Goal: Task Accomplishment & Management: Use online tool/utility

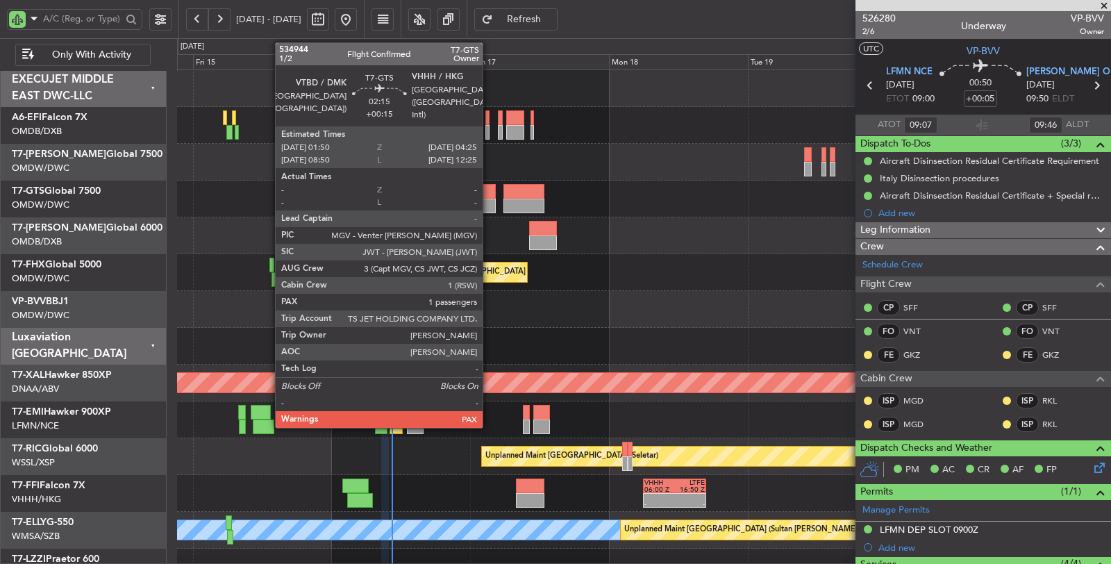
click at [490, 196] on div at bounding box center [488, 191] width 15 height 15
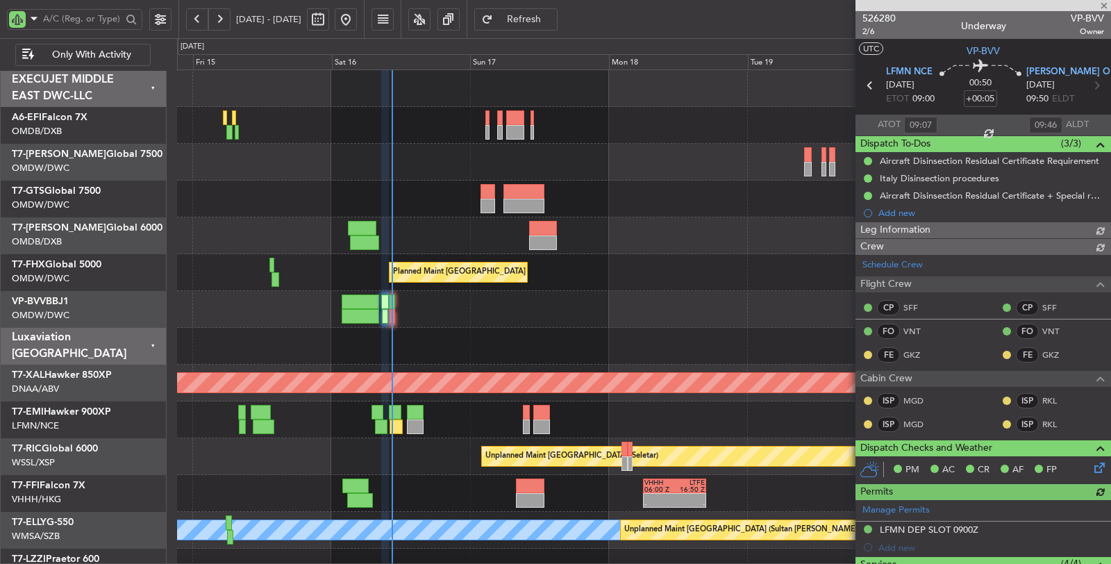
type input "Dherander Fithani (DHF)"
type input "6970"
click at [239, 133] on div at bounding box center [644, 125] width 934 height 37
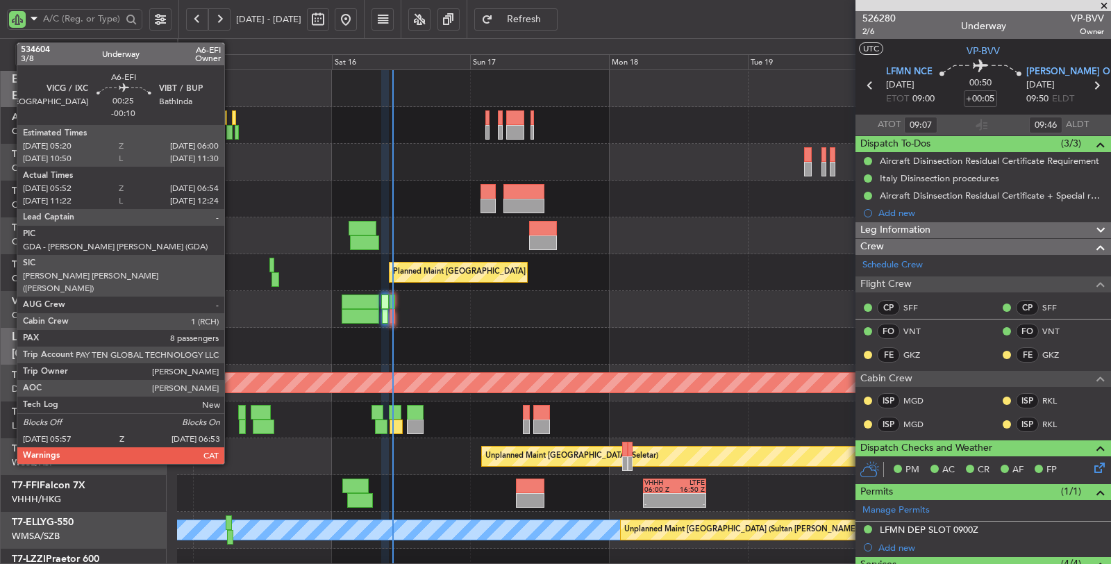
click at [231, 136] on div at bounding box center [229, 132] width 6 height 15
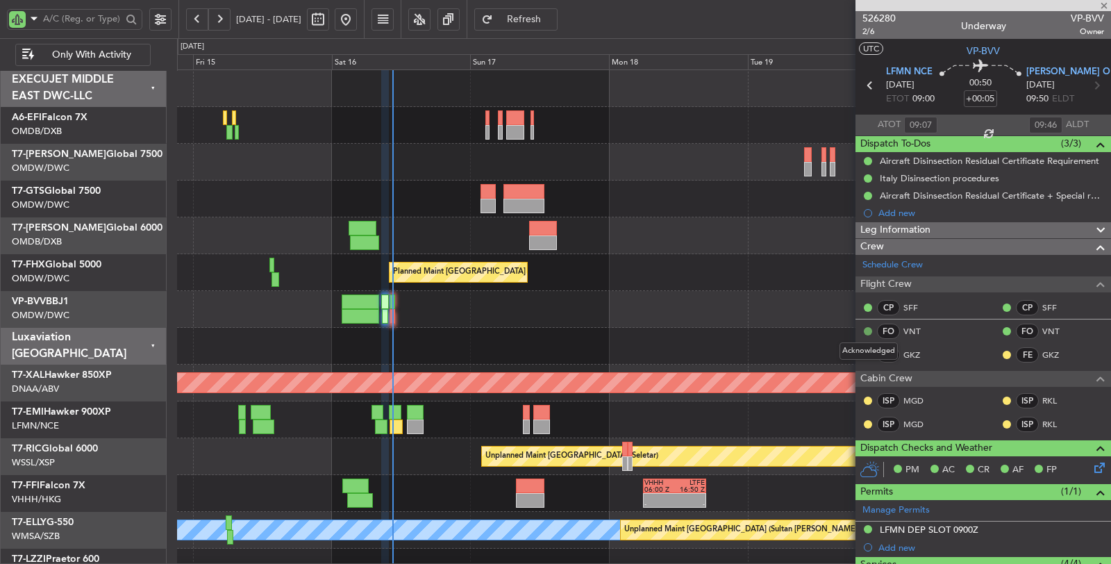
type input "-00:10"
type input "06:02"
type input "06:49"
type input "8"
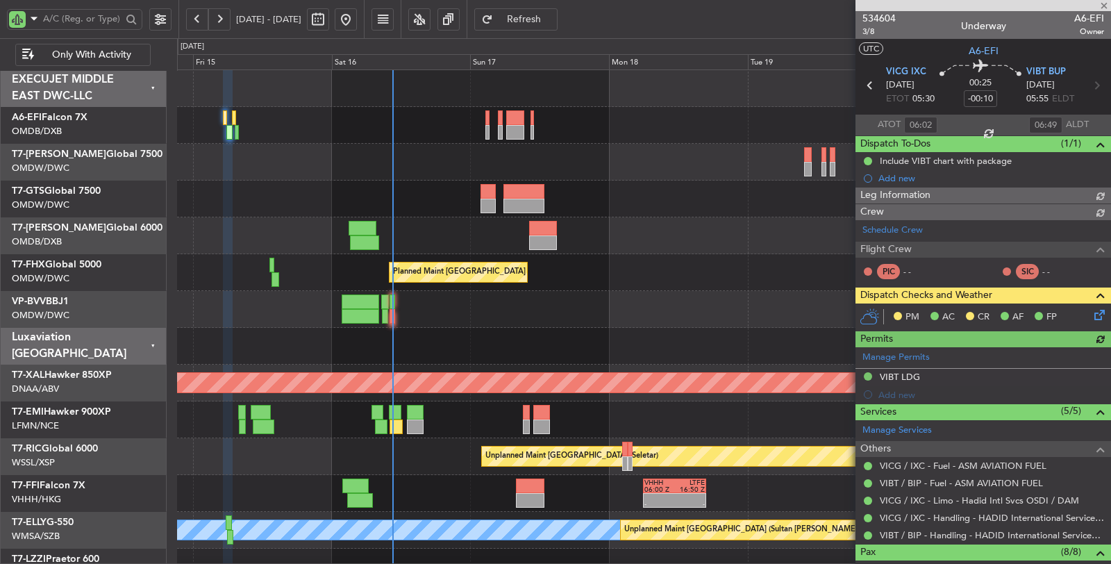
type input "Dherander Fithani (DHF)"
type input "7018"
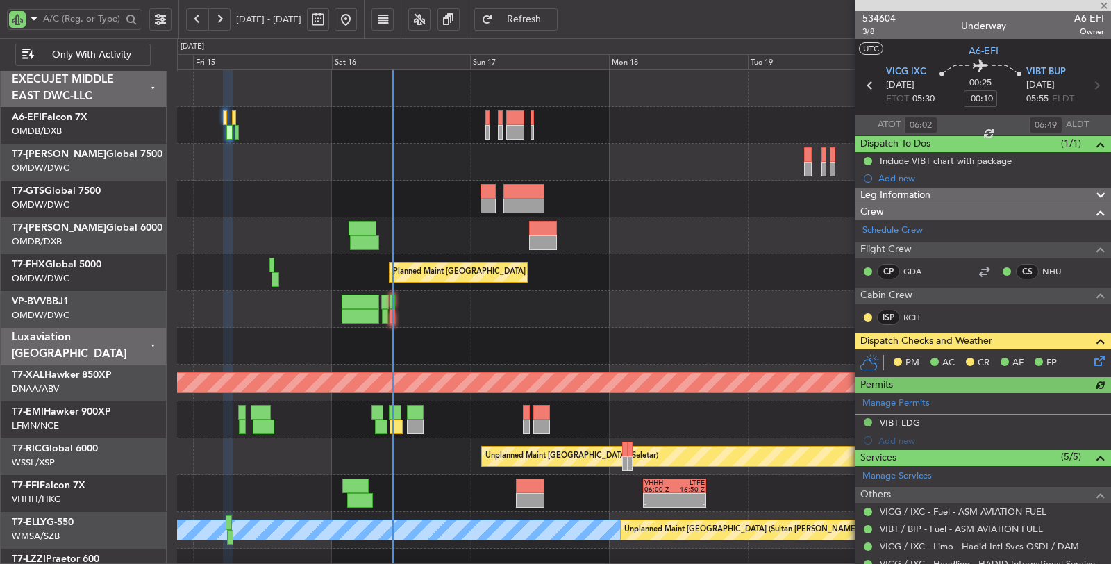
click at [1092, 361] on icon at bounding box center [1097, 358] width 11 height 11
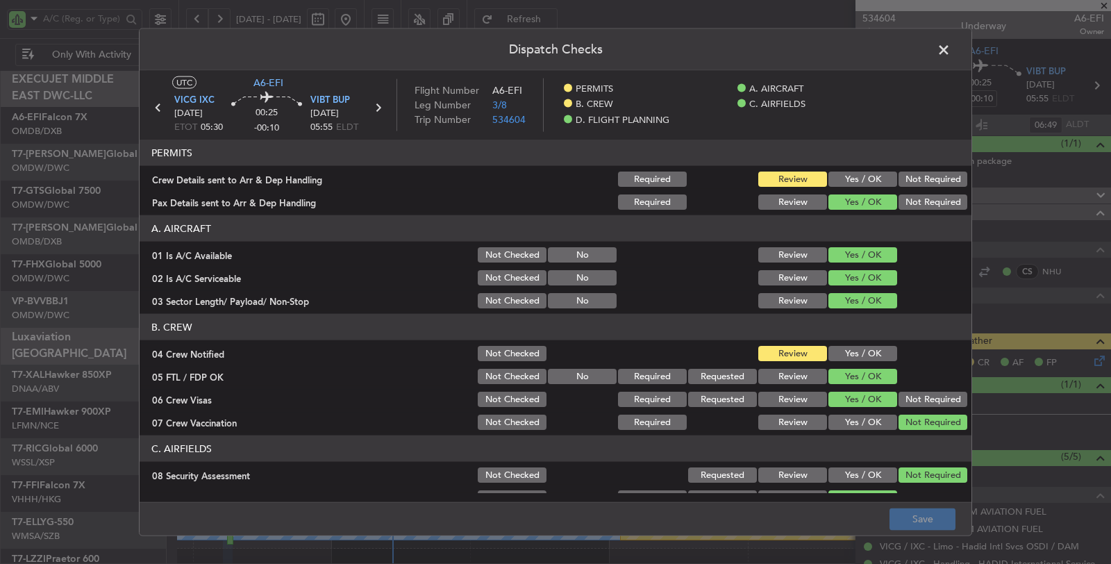
click at [847, 179] on button "Yes / OK" at bounding box center [863, 179] width 69 height 15
click at [843, 353] on button "Yes / OK" at bounding box center [863, 353] width 69 height 15
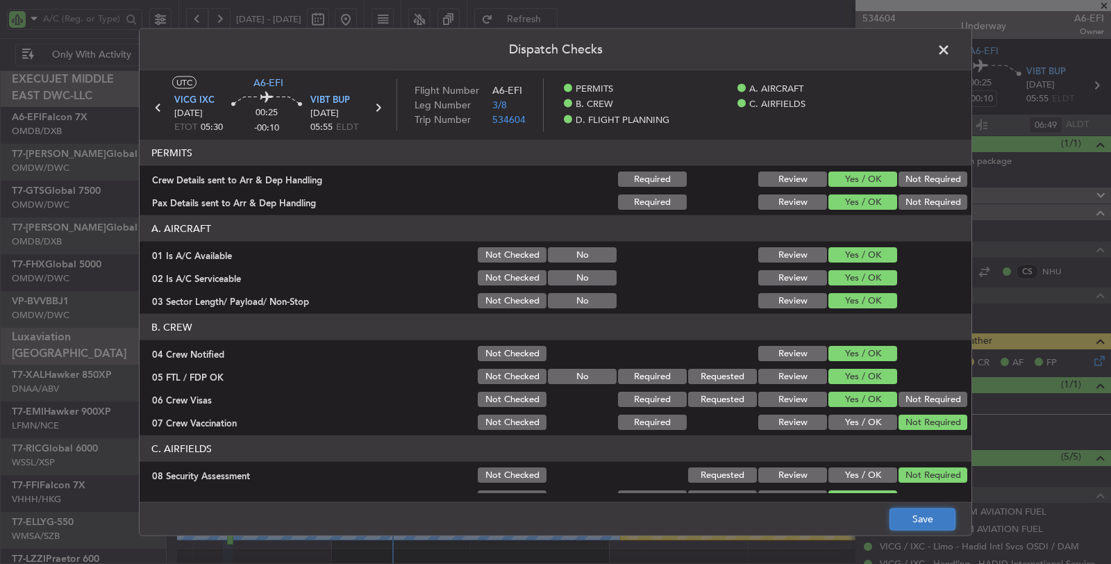
click at [918, 519] on button "Save" at bounding box center [923, 519] width 66 height 22
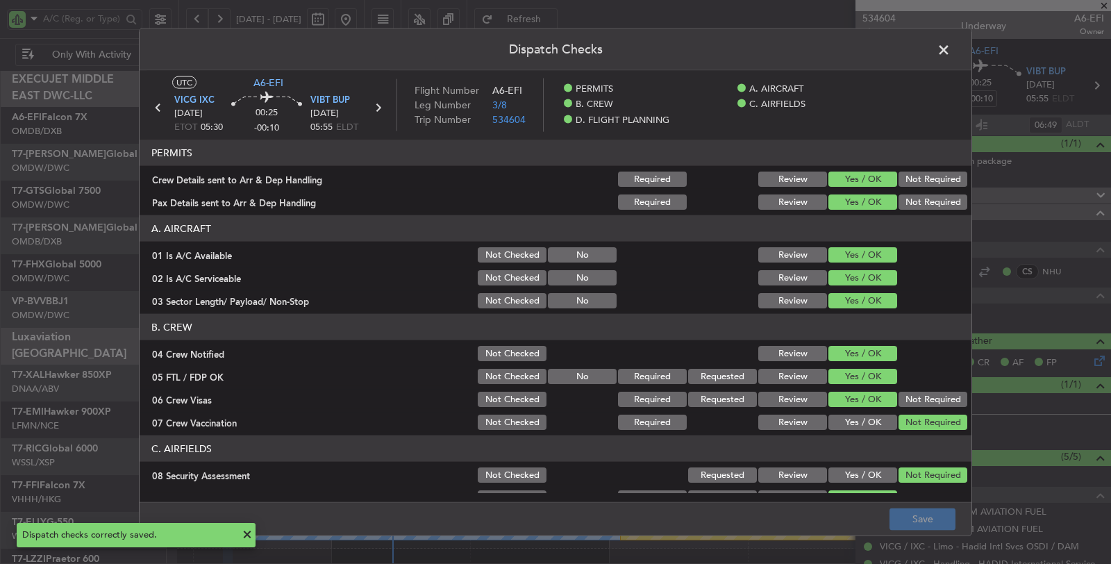
click at [951, 49] on span at bounding box center [951, 54] width 0 height 28
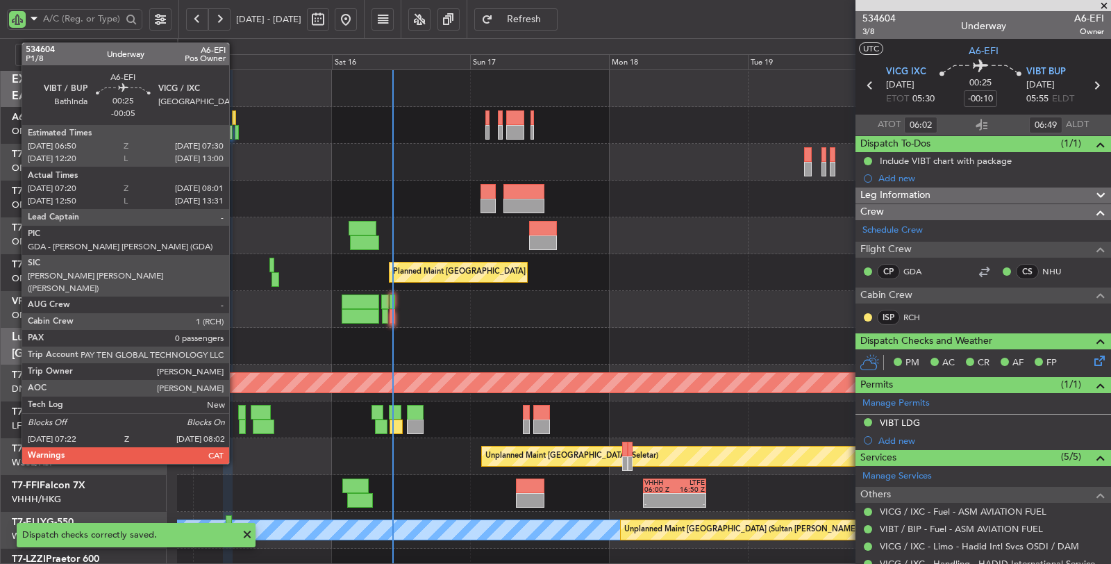
click at [236, 135] on div at bounding box center [237, 132] width 4 height 15
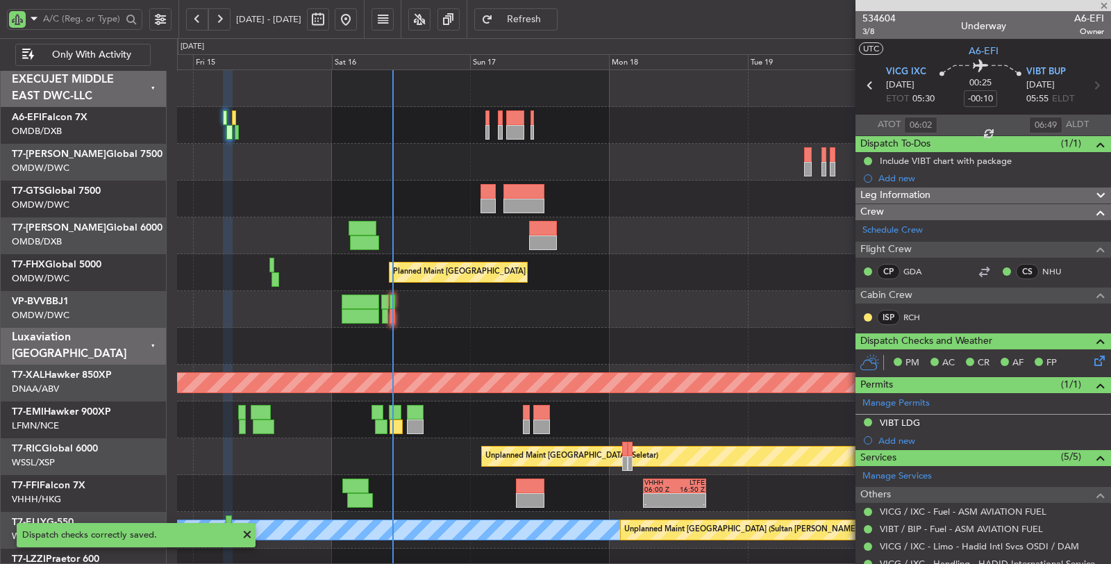
type input "-00:05"
type input "07:30"
type input "07:56"
type input "0"
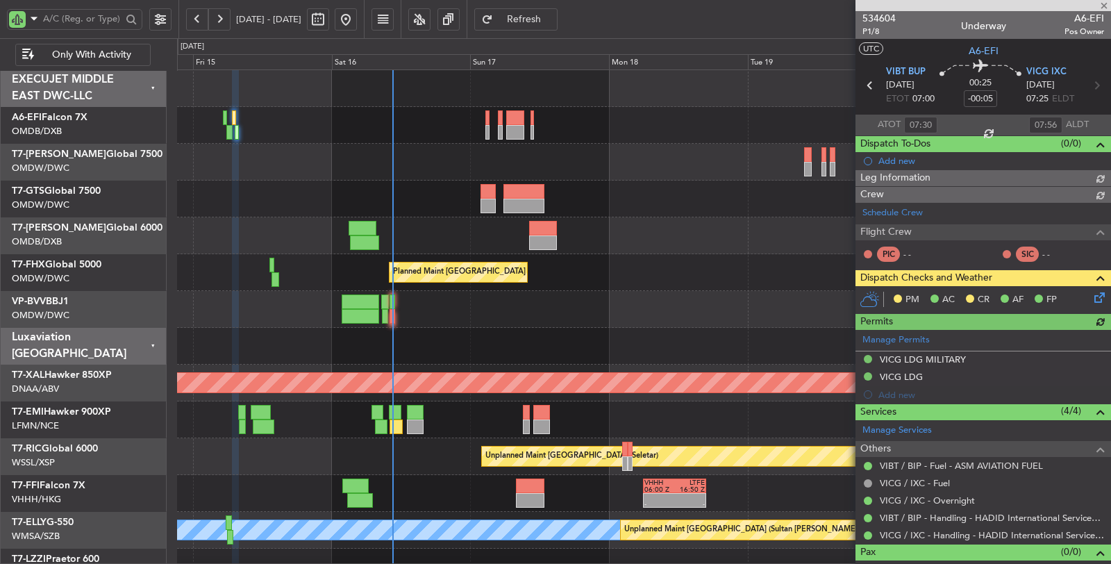
type input "Dherander Fithani (DHF)"
type input "7027"
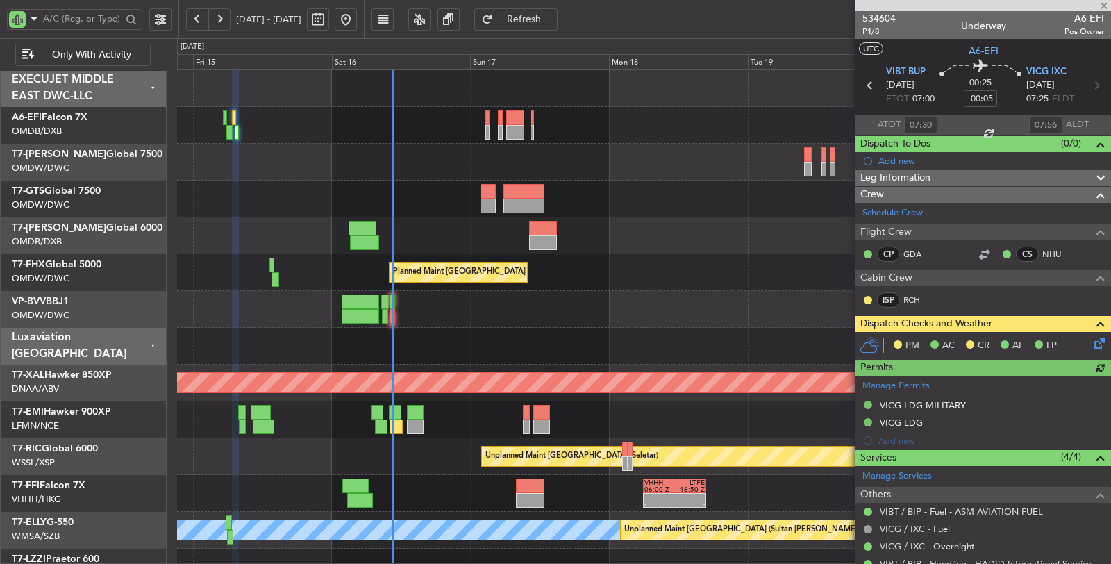
click at [1092, 342] on icon at bounding box center [1097, 340] width 11 height 11
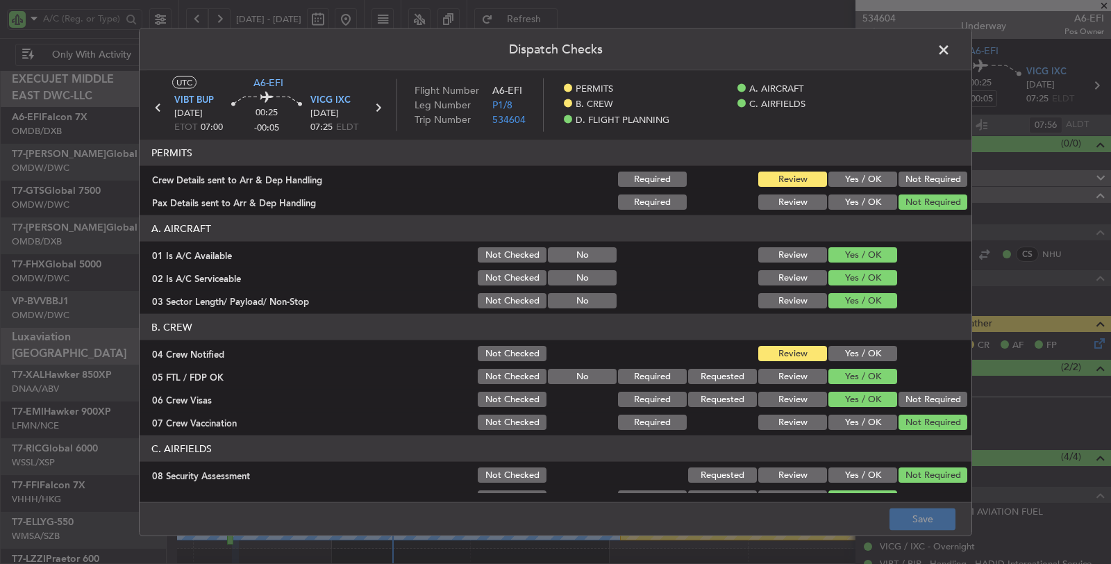
click at [848, 182] on button "Yes / OK" at bounding box center [863, 179] width 69 height 15
click at [834, 354] on button "Yes / OK" at bounding box center [863, 353] width 69 height 15
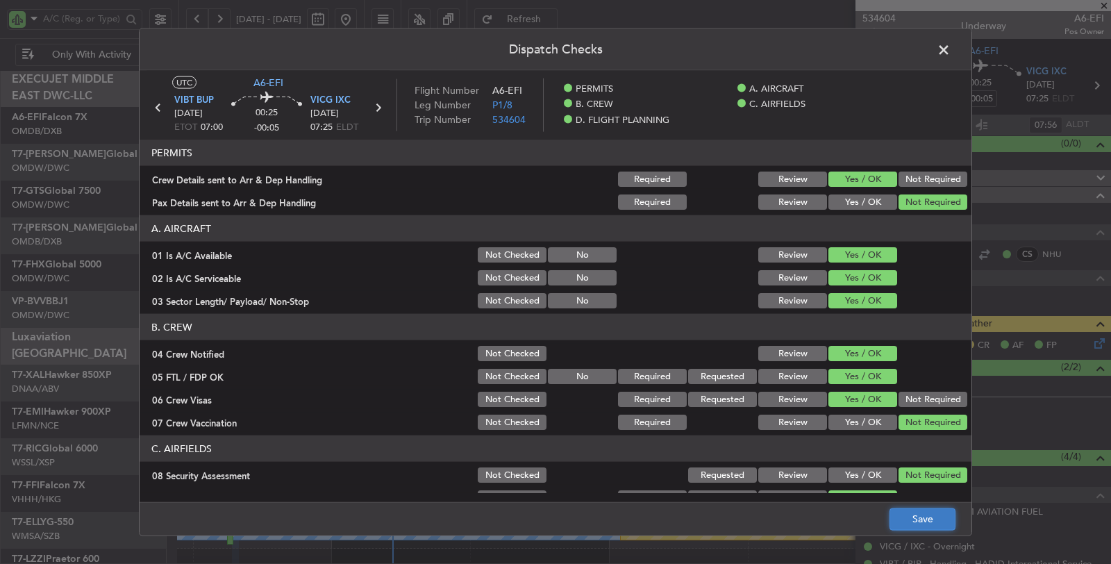
click at [918, 519] on button "Save" at bounding box center [923, 519] width 66 height 22
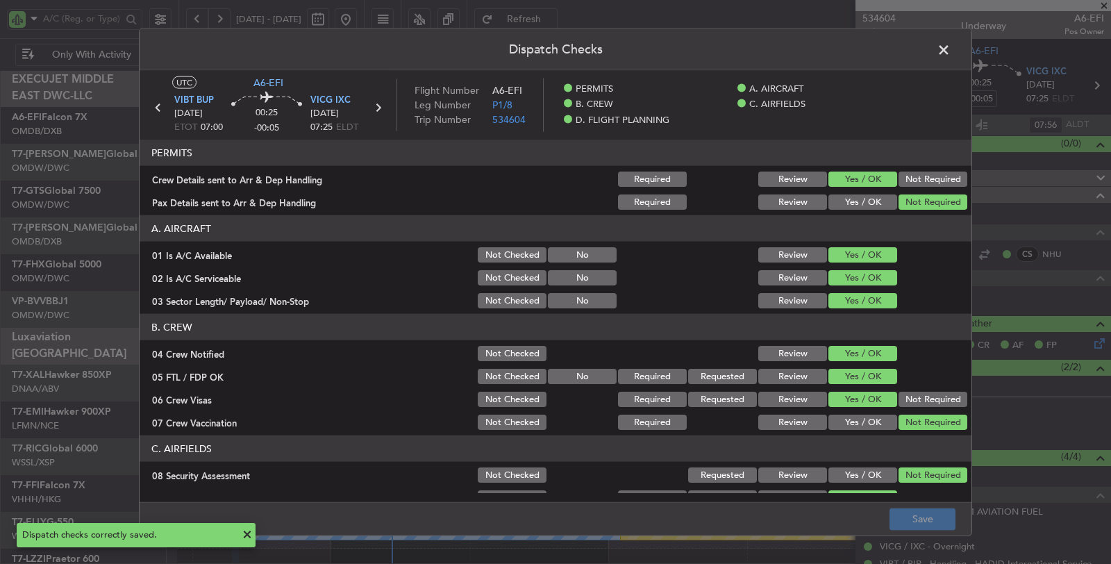
click at [951, 53] on span at bounding box center [951, 54] width 0 height 28
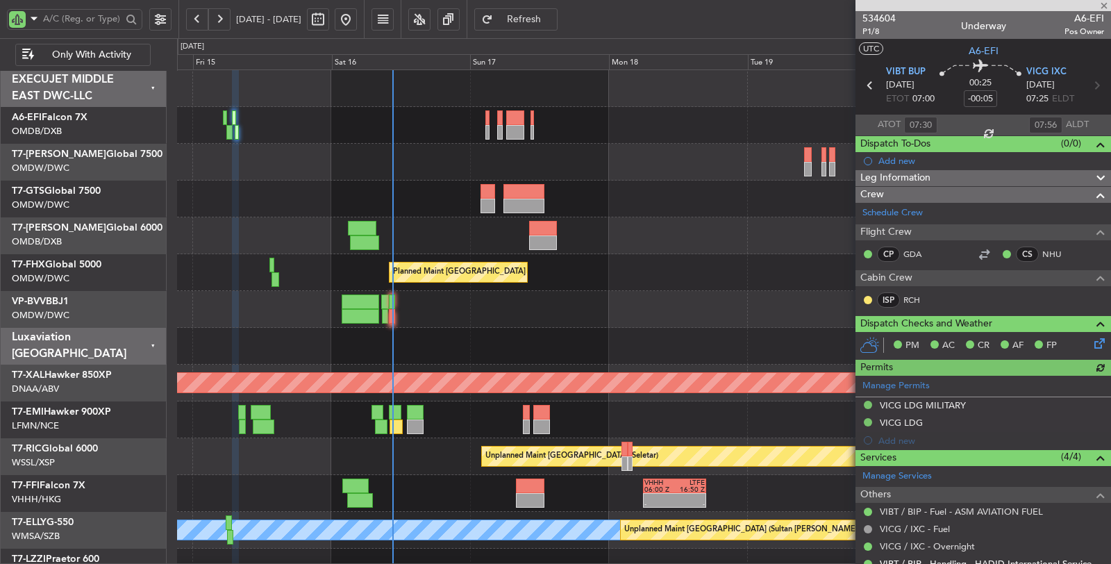
type input "Dherander Fithani (DHF)"
type input "7027"
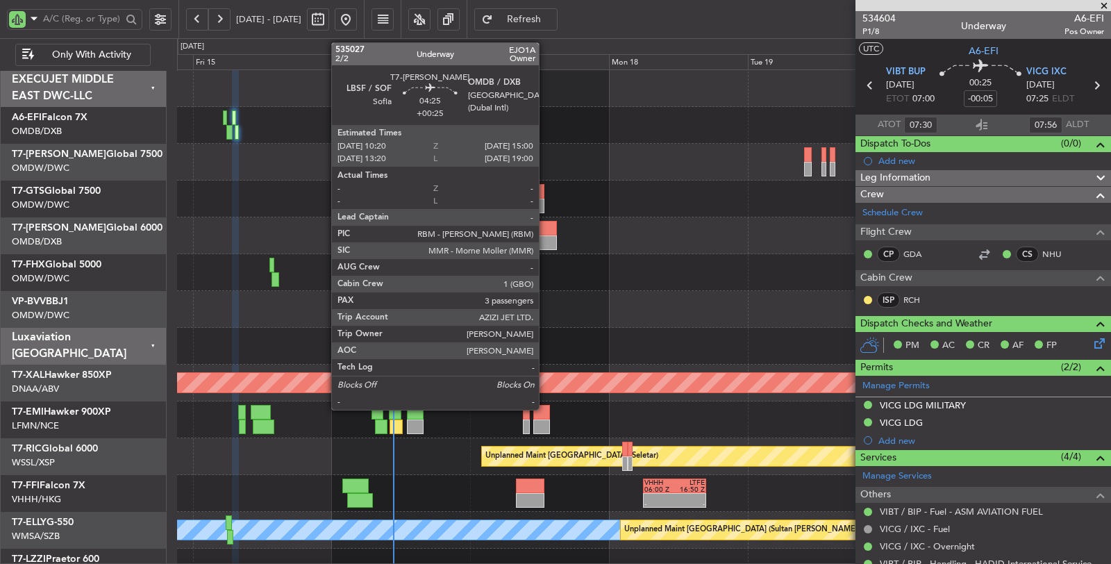
click at [546, 236] on div at bounding box center [542, 242] width 27 height 15
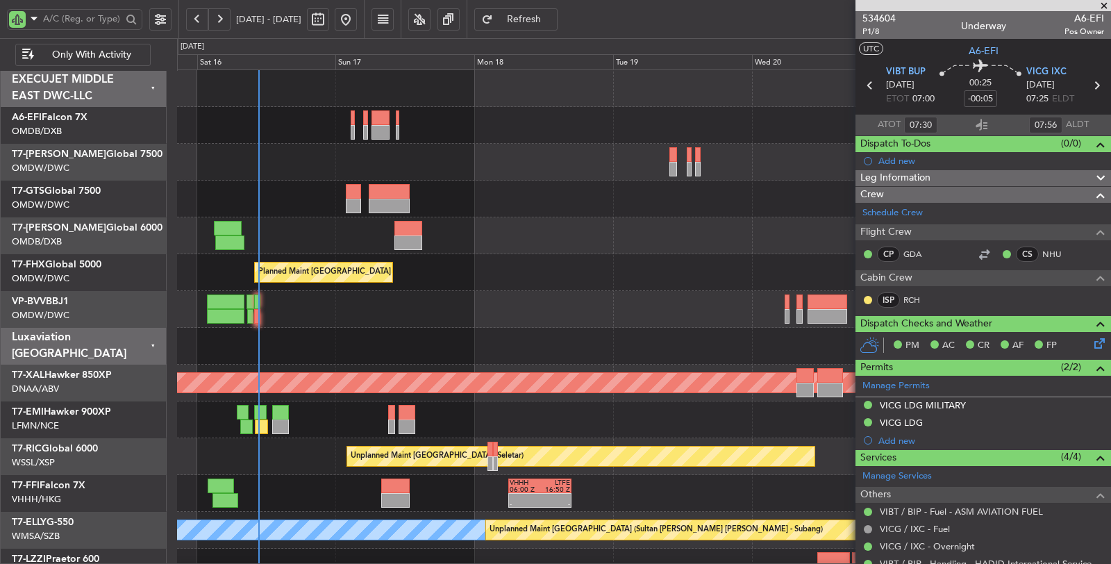
click at [290, 202] on div at bounding box center [644, 199] width 934 height 37
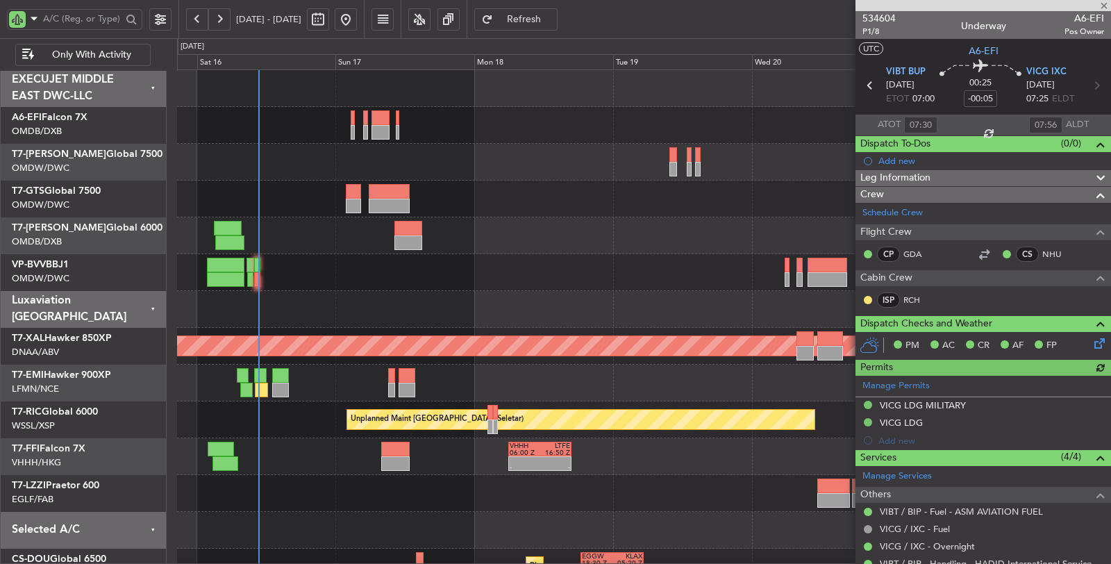
type input "Dherander Fithani (DHF)"
type input "7027"
click at [342, 204] on div at bounding box center [644, 199] width 934 height 37
click at [97, 12] on input "text" at bounding box center [82, 18] width 78 height 21
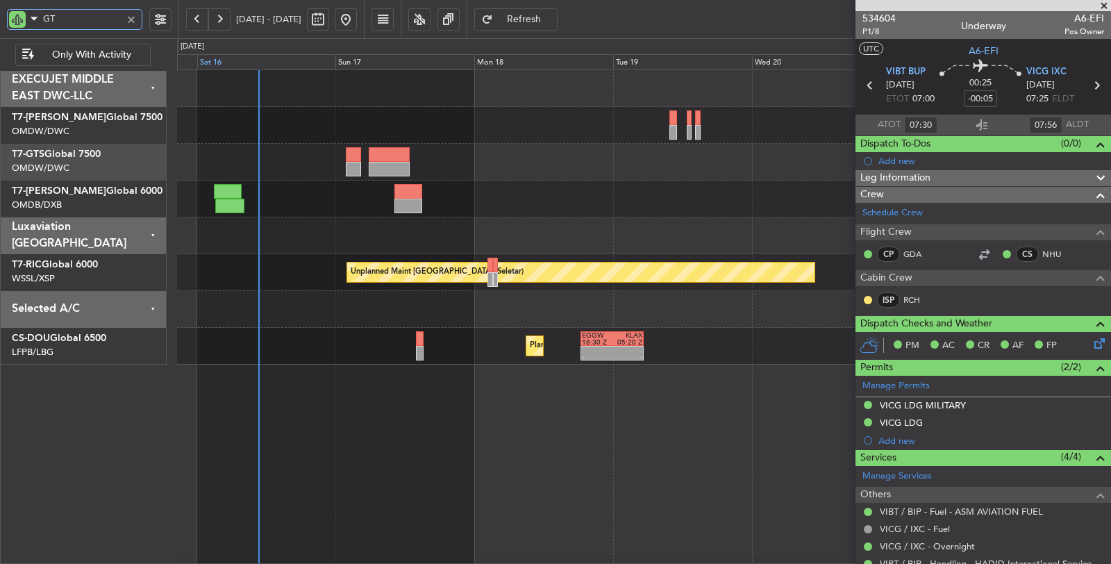
type input "GTS"
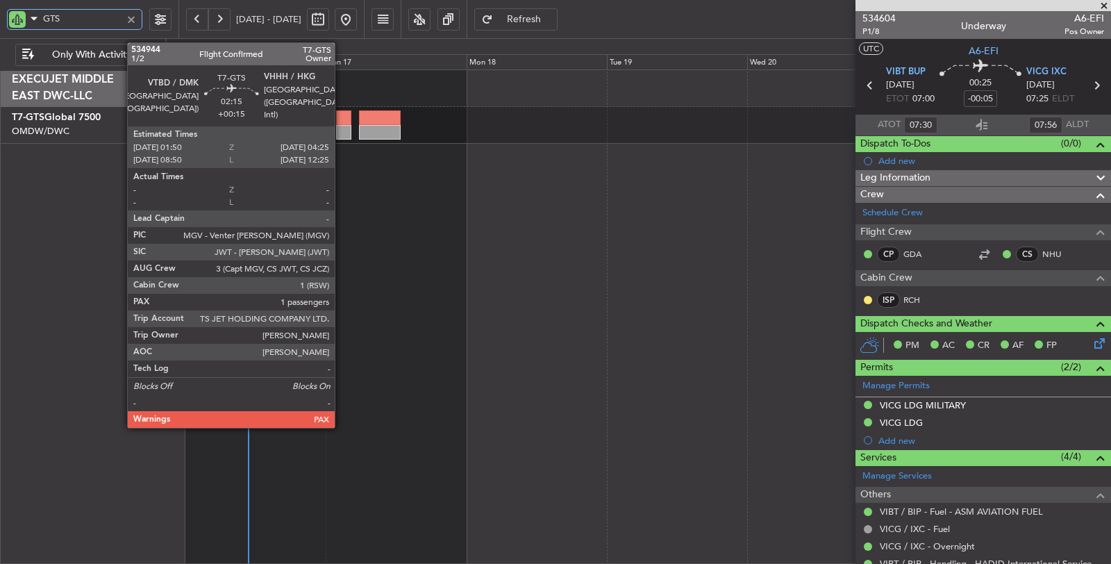
click at [342, 119] on div at bounding box center [343, 117] width 15 height 15
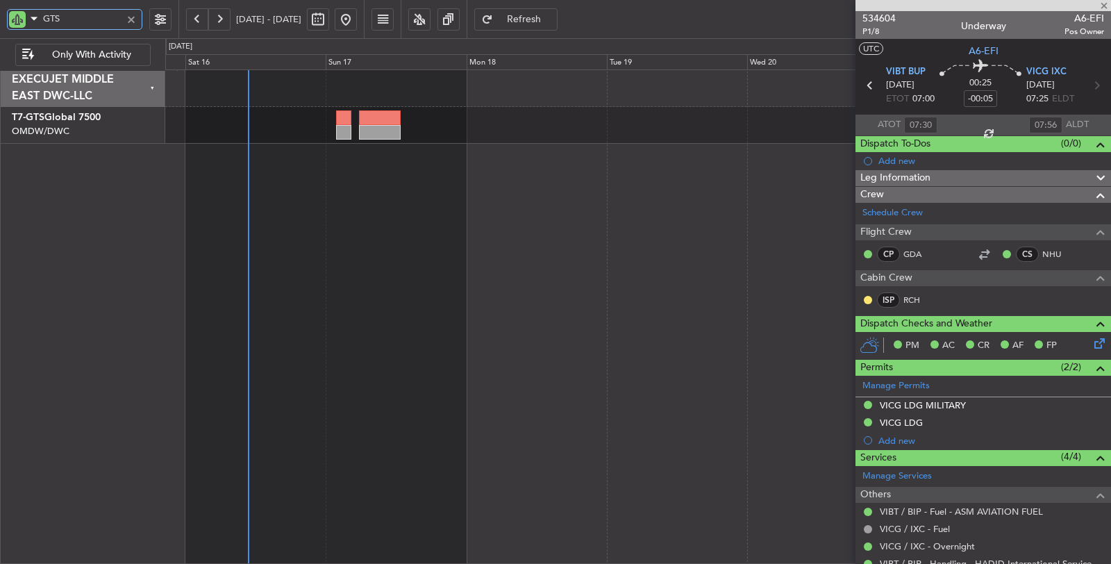
type input "+00:15"
type input "1"
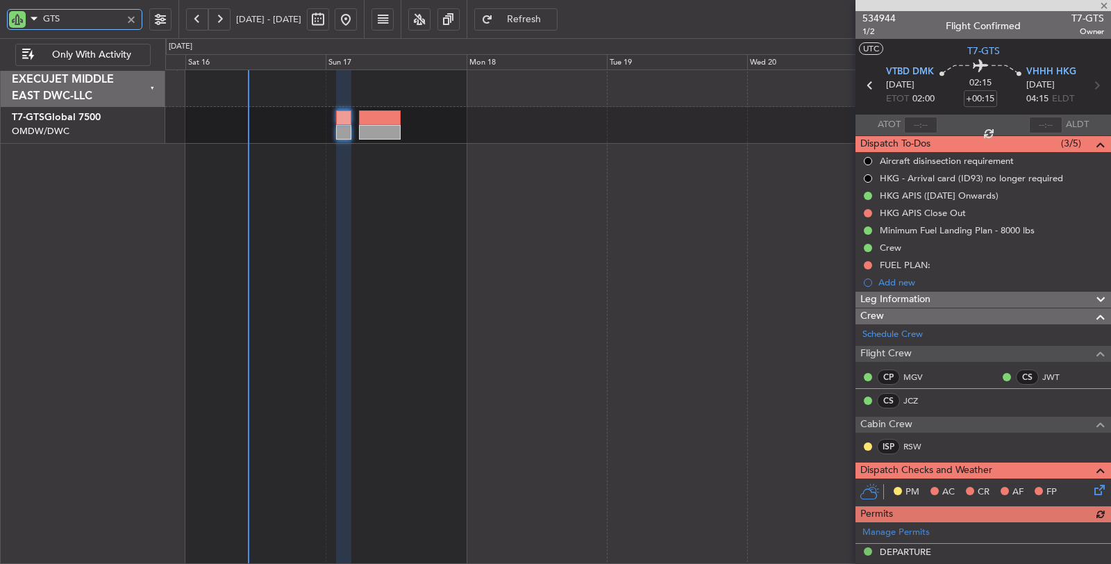
type input "GTS"
click at [134, 18] on div at bounding box center [131, 19] width 15 height 15
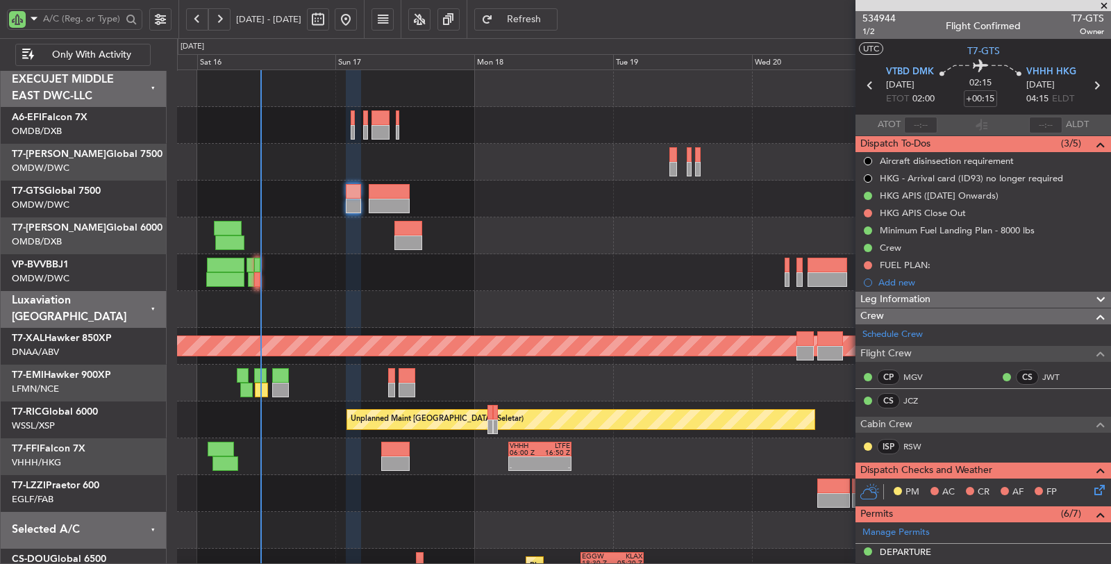
click at [109, 57] on span "Only With Activity" at bounding box center [91, 55] width 109 height 10
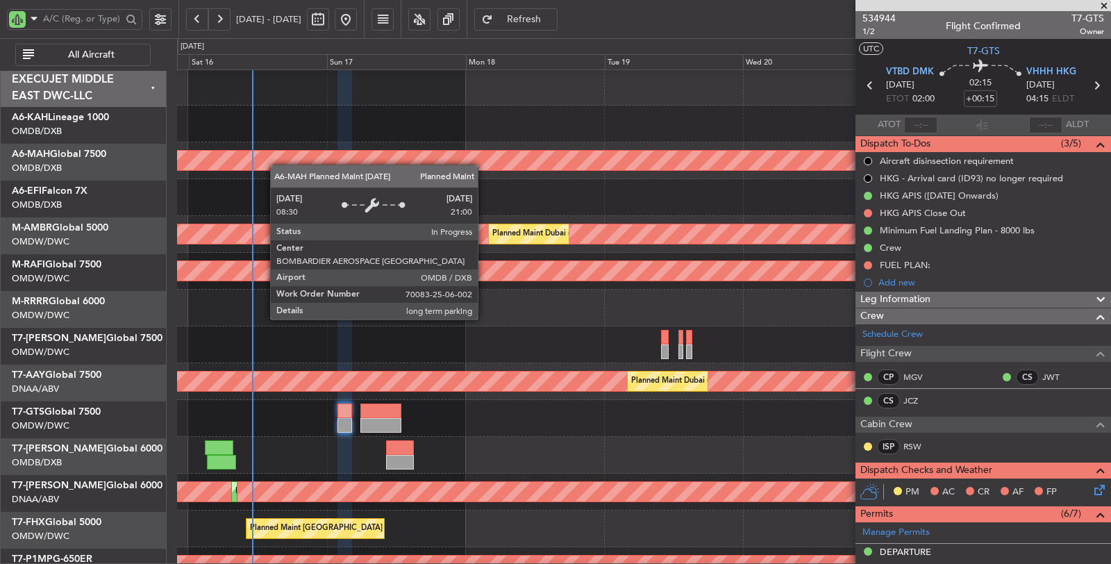
scroll to position [2, 0]
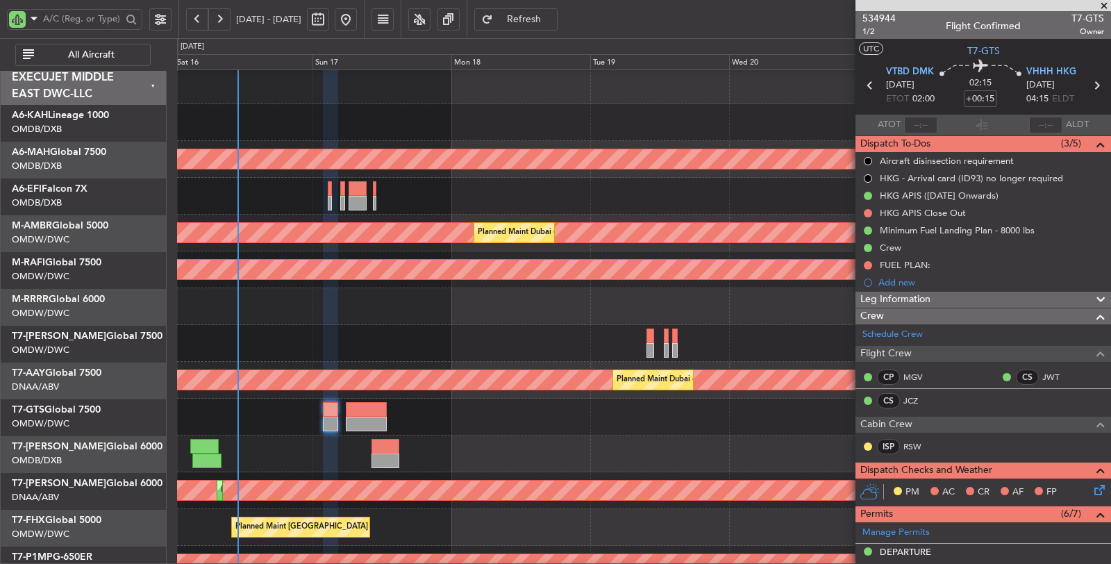
click at [106, 53] on span "All Aircraft" at bounding box center [91, 55] width 109 height 10
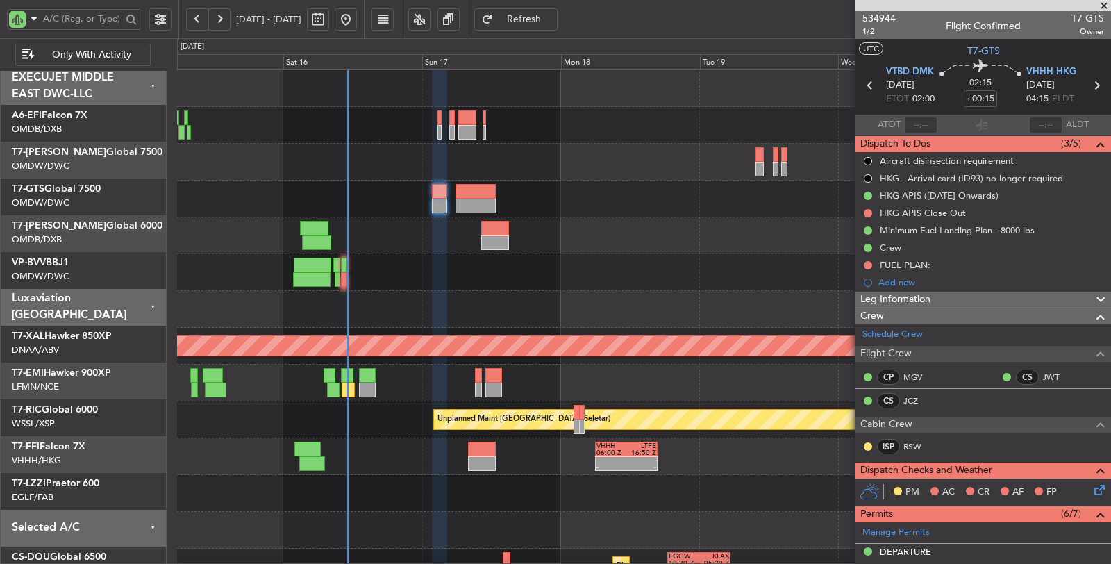
scroll to position [0, 0]
click at [540, 307] on div at bounding box center [644, 309] width 934 height 37
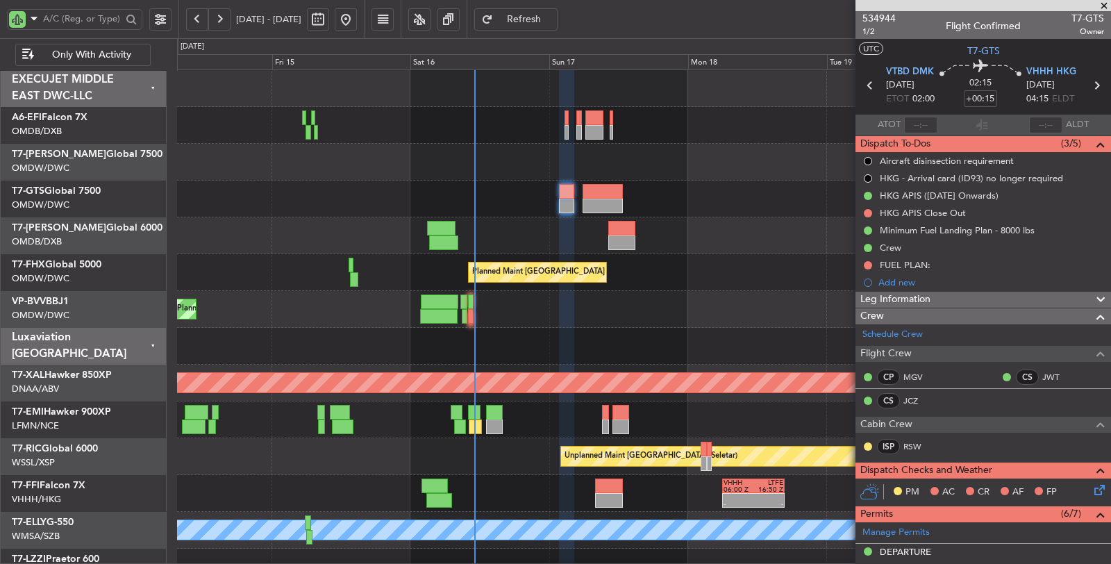
click at [290, 317] on div "Planned Maint Dubai (Al Maktoum Intl)" at bounding box center [644, 309] width 934 height 37
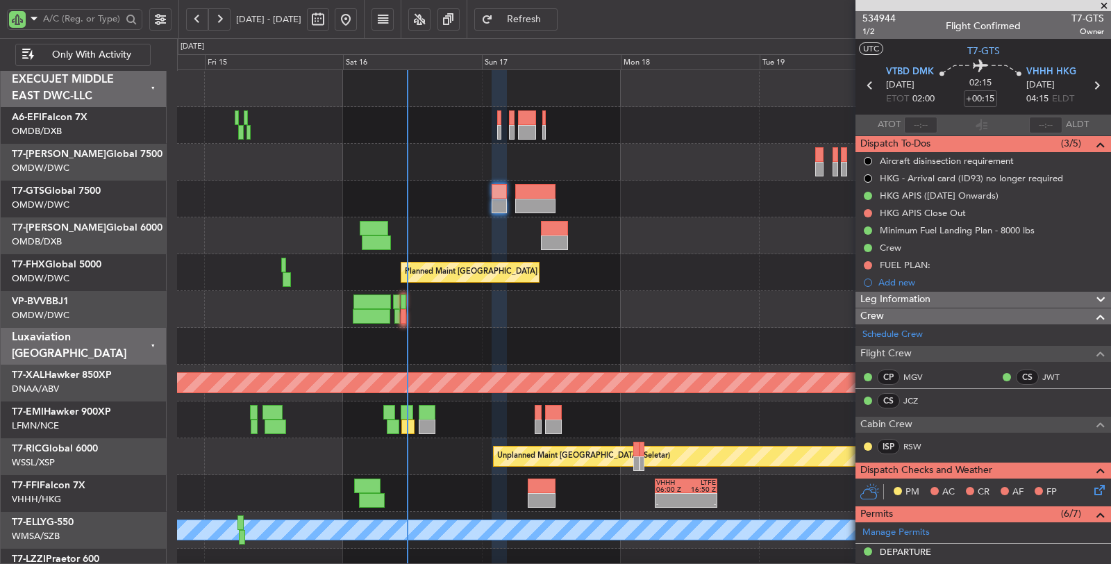
click at [285, 304] on div "Planned Maint Dubai (Al Maktoum Intl)" at bounding box center [644, 309] width 934 height 37
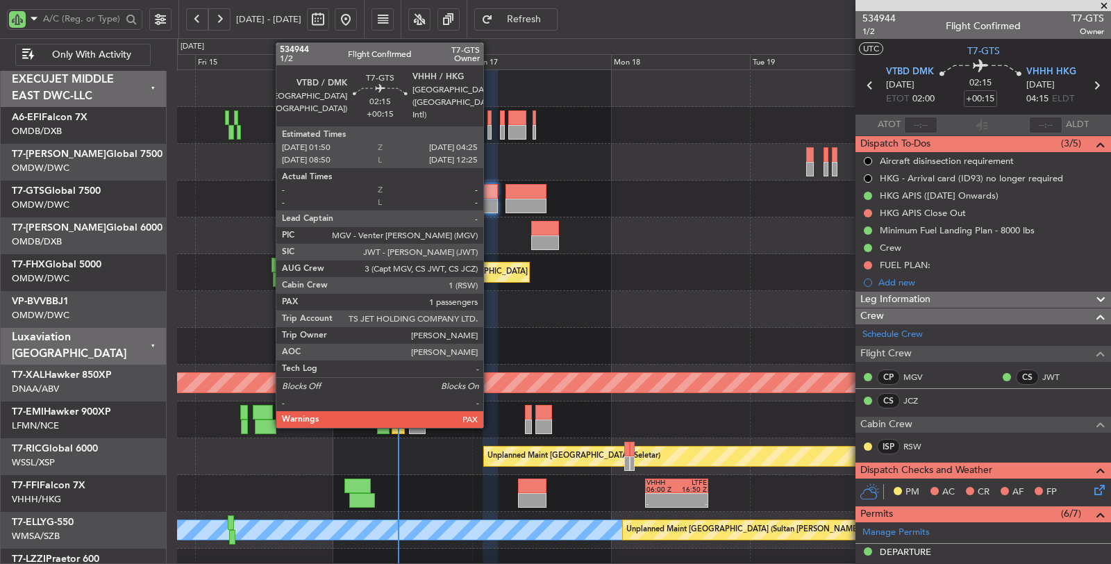
click at [490, 199] on div at bounding box center [490, 206] width 15 height 15
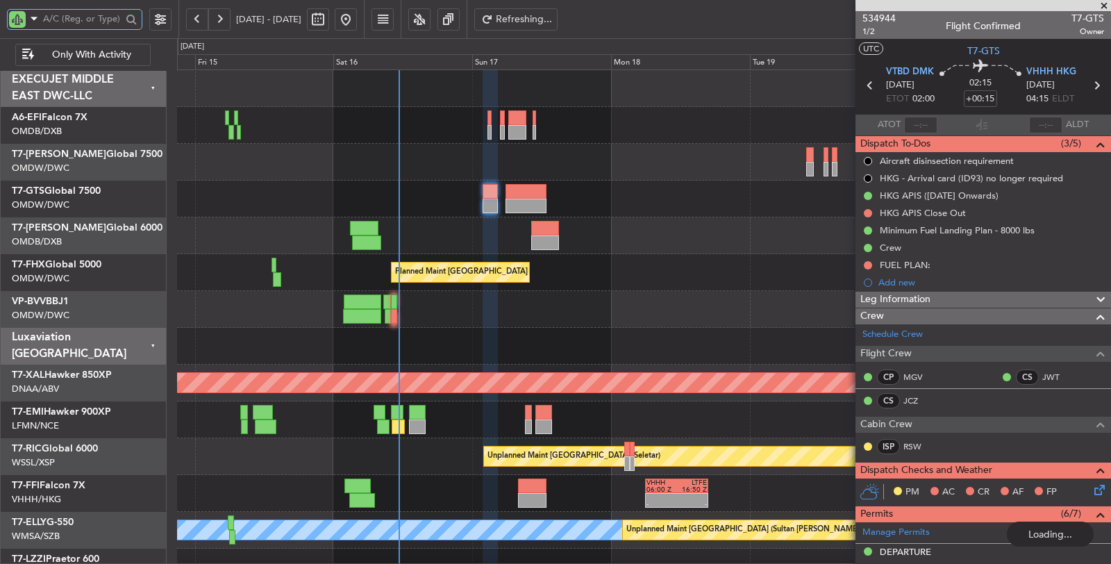
click at [83, 22] on input "text" at bounding box center [82, 18] width 78 height 21
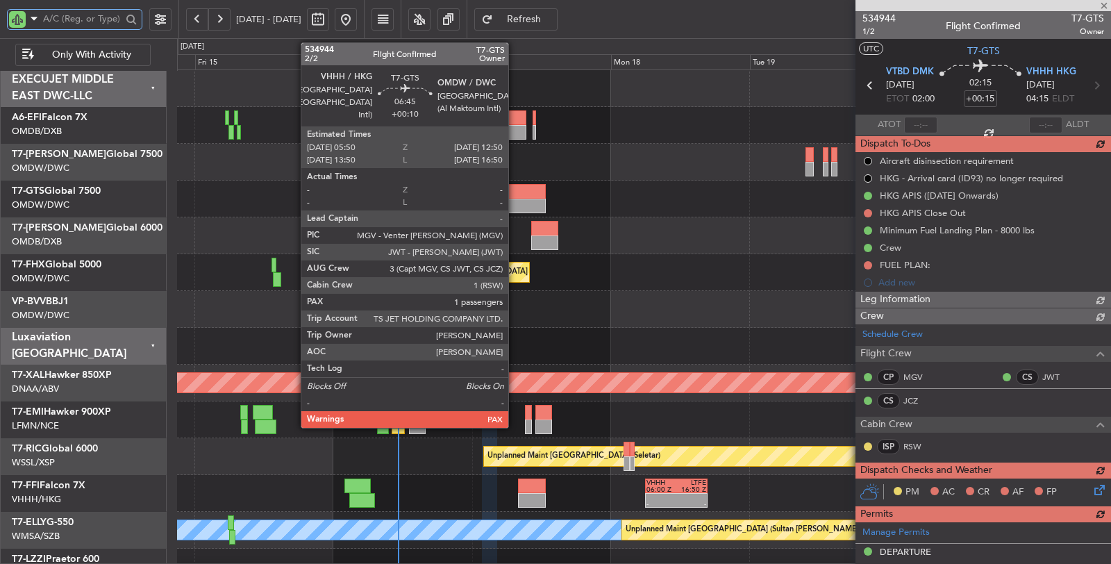
click at [569, 218] on div "Planned Maint Dubai (Al Maktoum Intl) Planned Maint [GEOGRAPHIC_DATA] ([GEOGRAP…" at bounding box center [644, 383] width 934 height 626
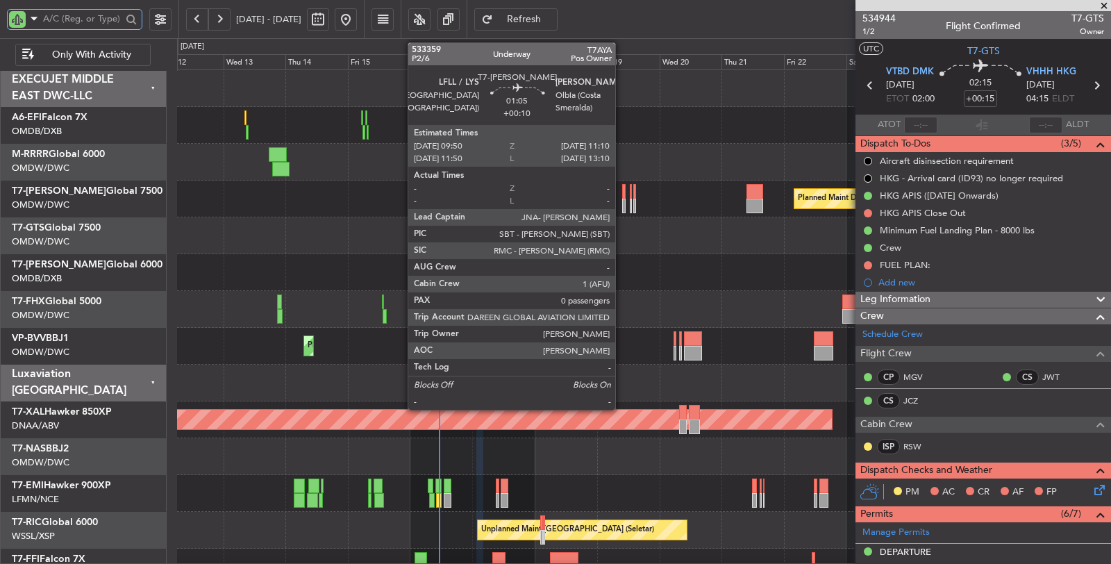
click at [622, 205] on div at bounding box center [623, 206] width 3 height 15
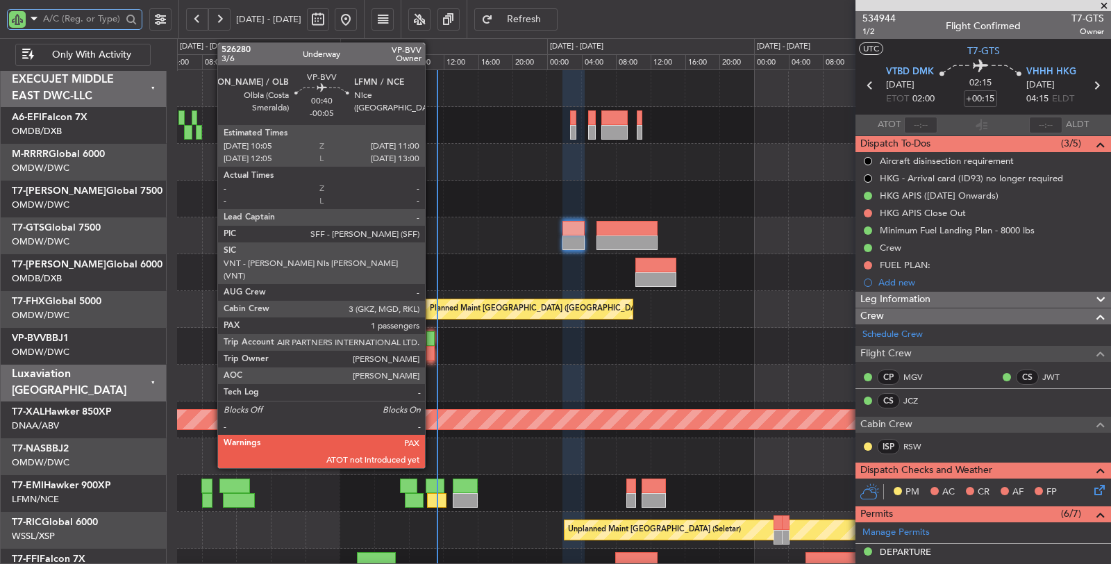
click at [432, 358] on div at bounding box center [430, 353] width 8 height 15
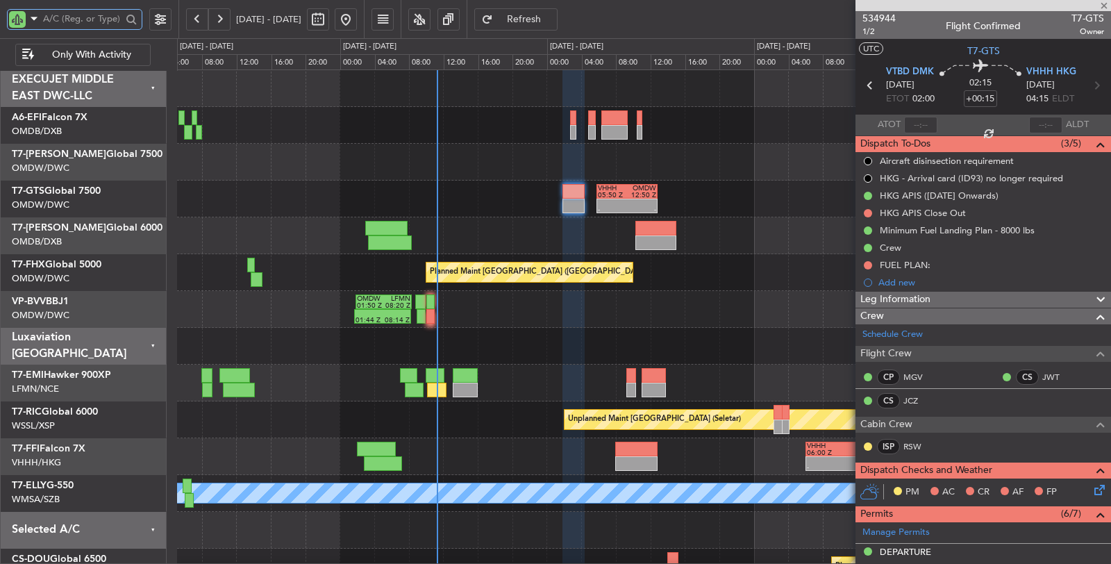
type input "-00:05"
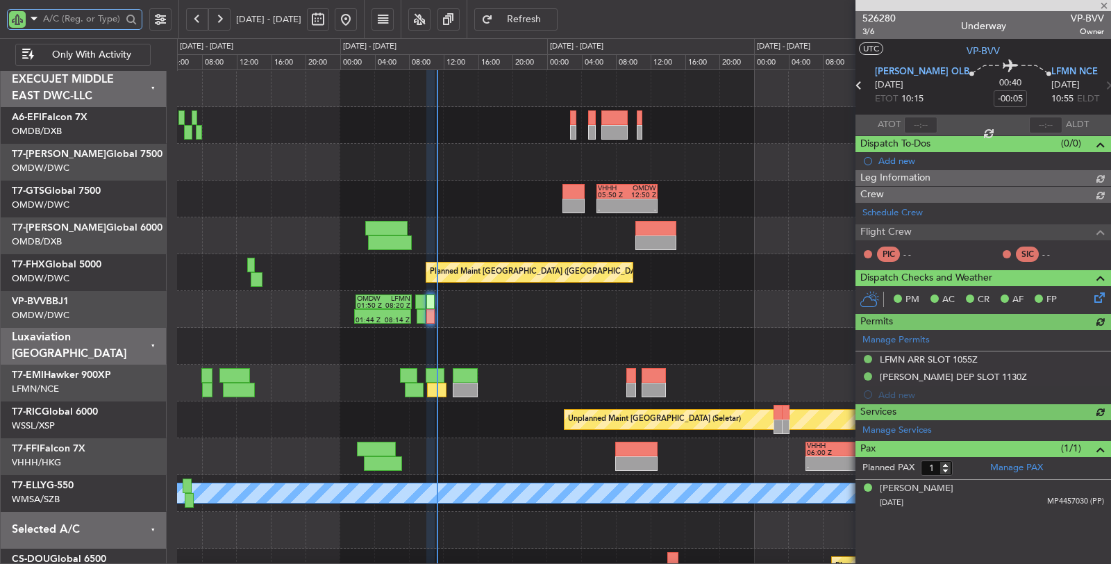
type input "Dherander Fithani (DHF)"
type input "6975"
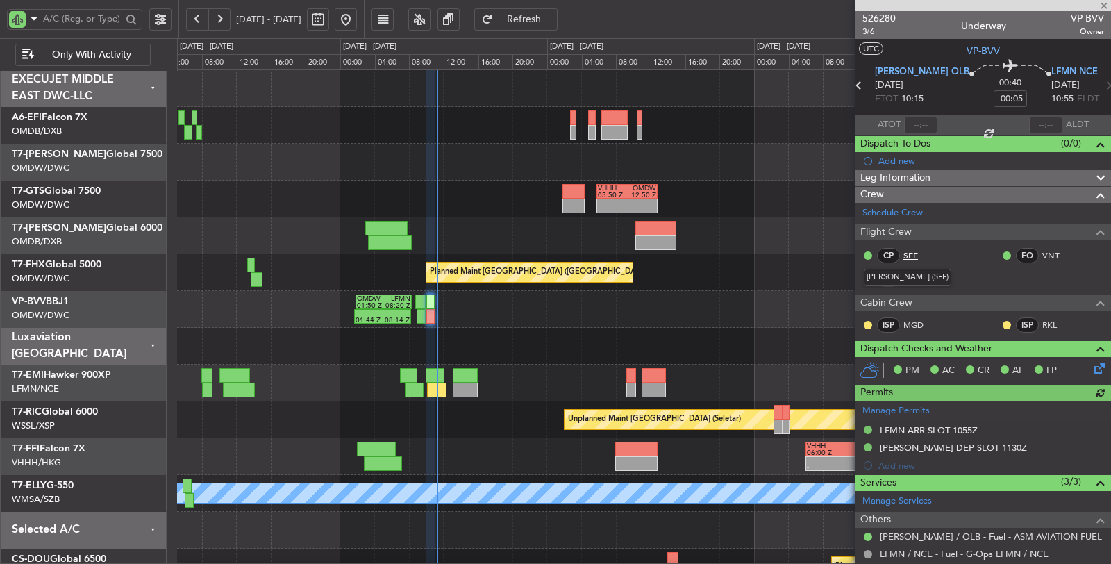
click at [916, 253] on link "SFF" at bounding box center [919, 255] width 31 height 13
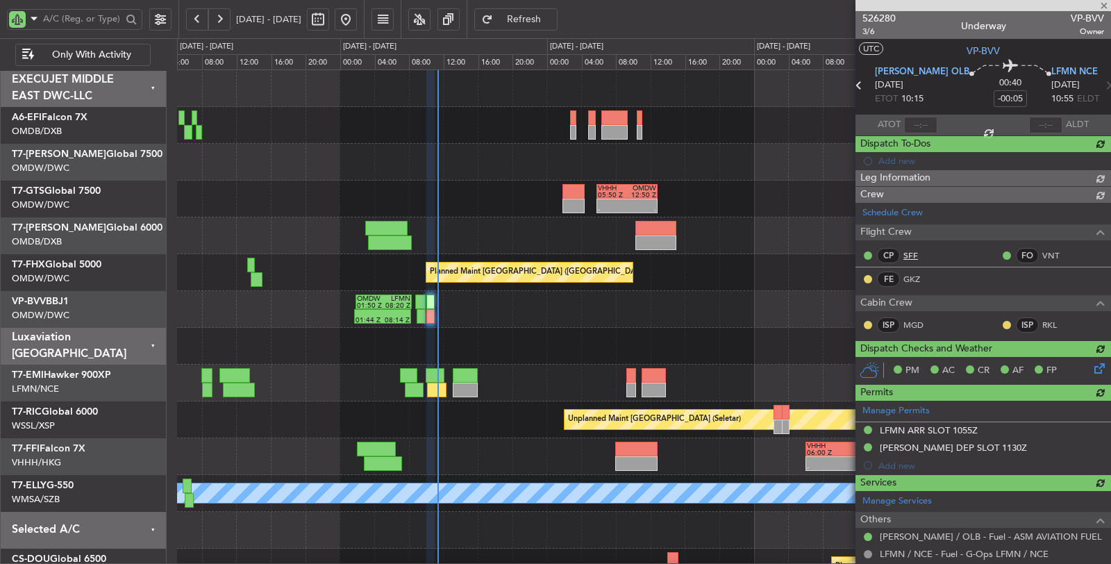
type input "Dherander Fithani (DHF)"
type input "6975"
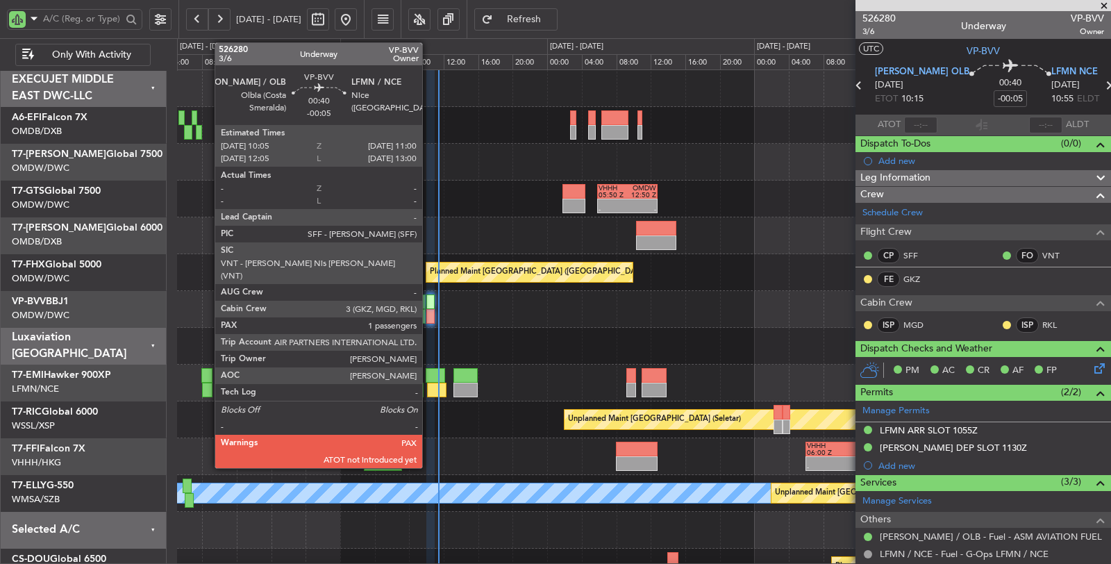
click at [429, 315] on div at bounding box center [430, 316] width 8 height 15
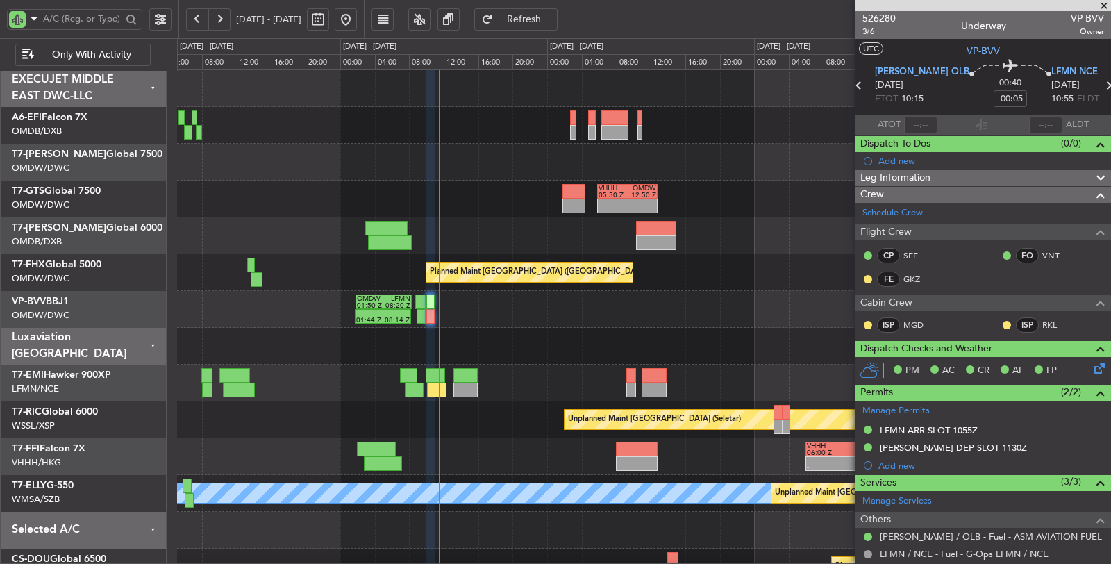
type input "Dherander Fithani (DHF)"
type input "6975"
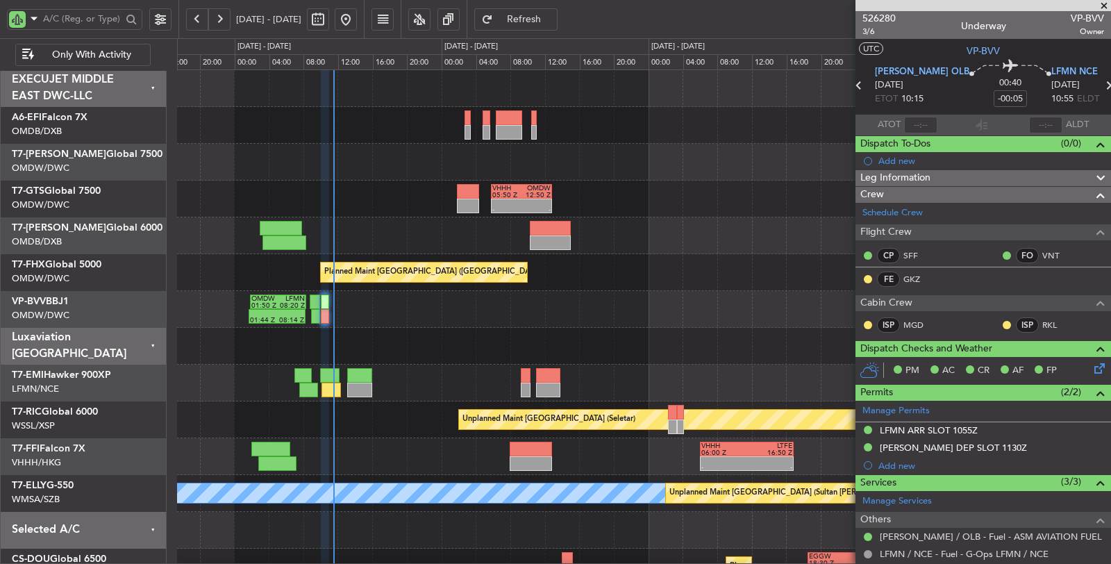
click at [399, 244] on div at bounding box center [644, 235] width 934 height 37
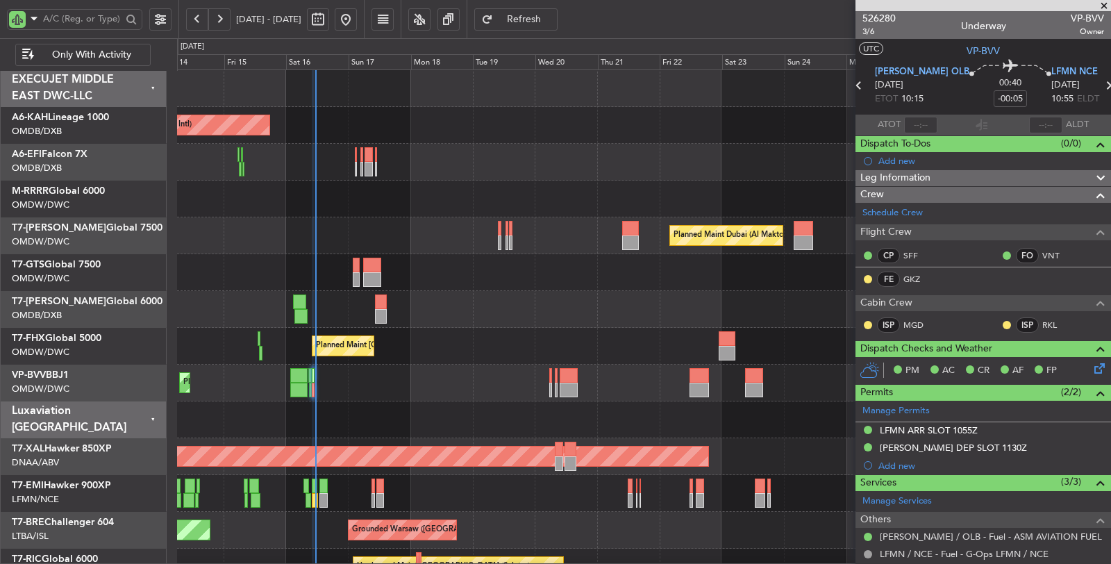
click at [376, 250] on div "Planned Maint Dubai (Al Maktoum Intl)" at bounding box center [644, 235] width 934 height 37
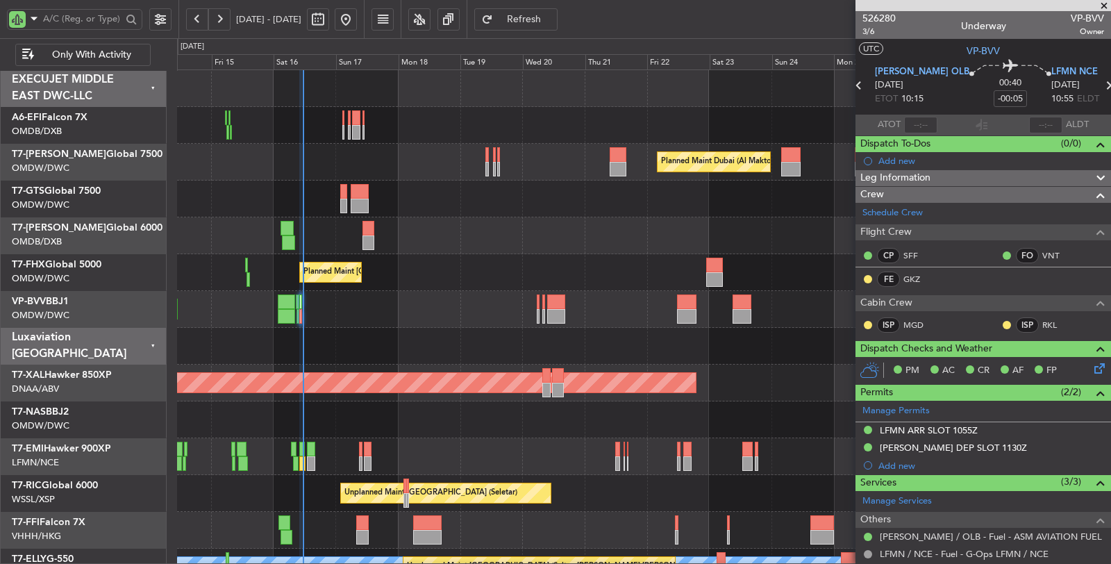
click at [402, 219] on div "Planned Maint Dubai (Al Maktoum Intl) Planned Maint [GEOGRAPHIC_DATA] ([GEOGRAP…" at bounding box center [644, 401] width 934 height 663
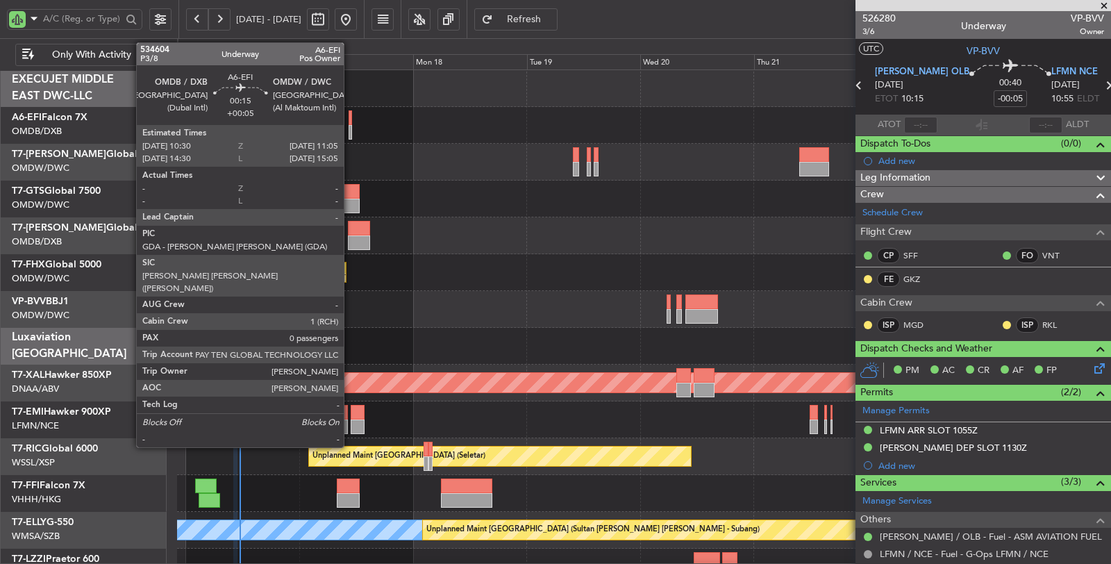
click at [351, 135] on div at bounding box center [350, 132] width 3 height 15
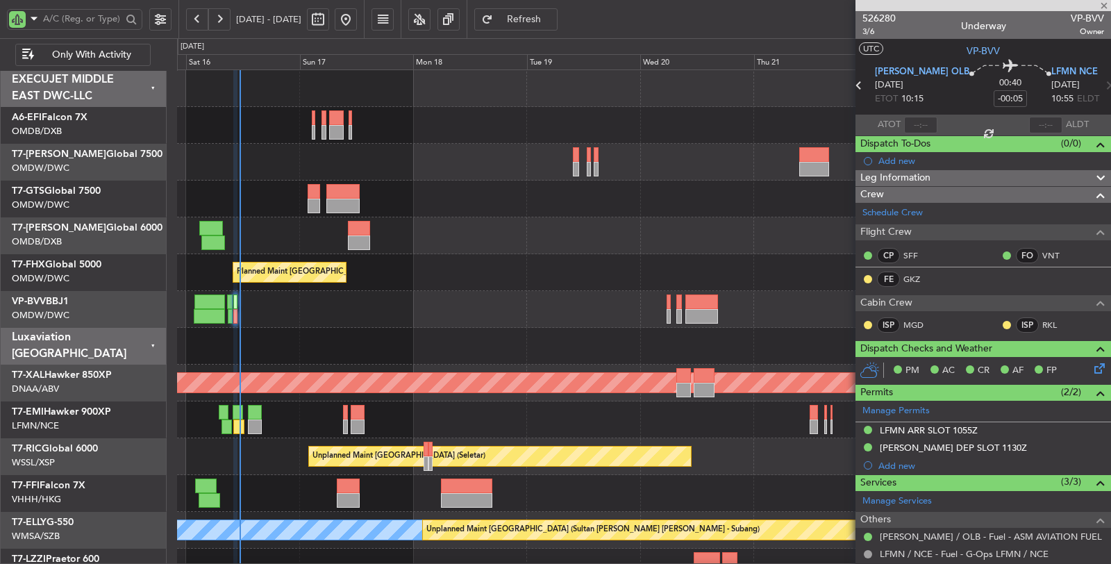
type input "+00:05"
type input "0"
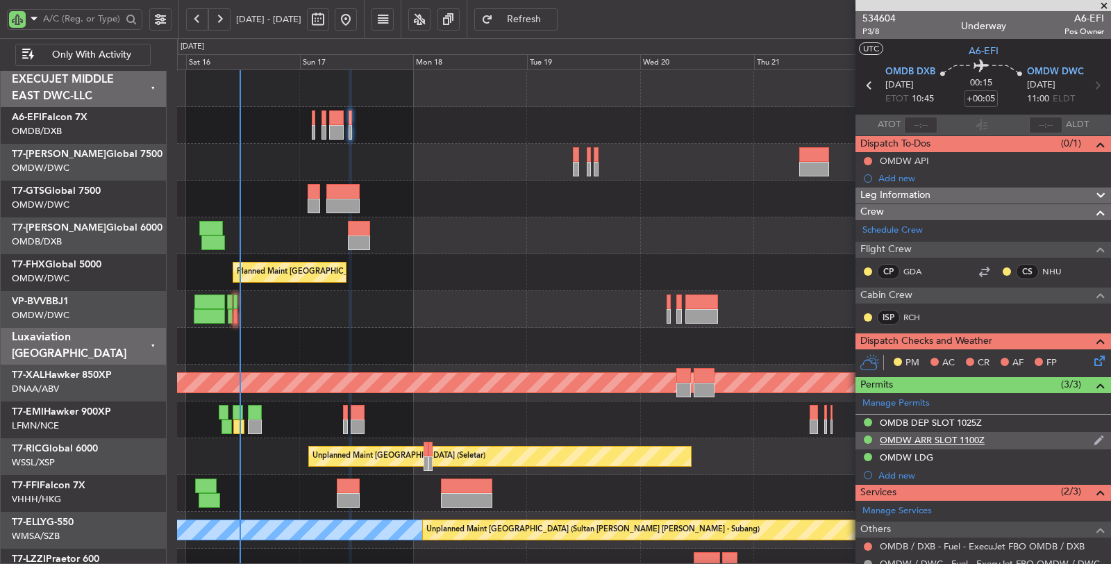
scroll to position [77, 0]
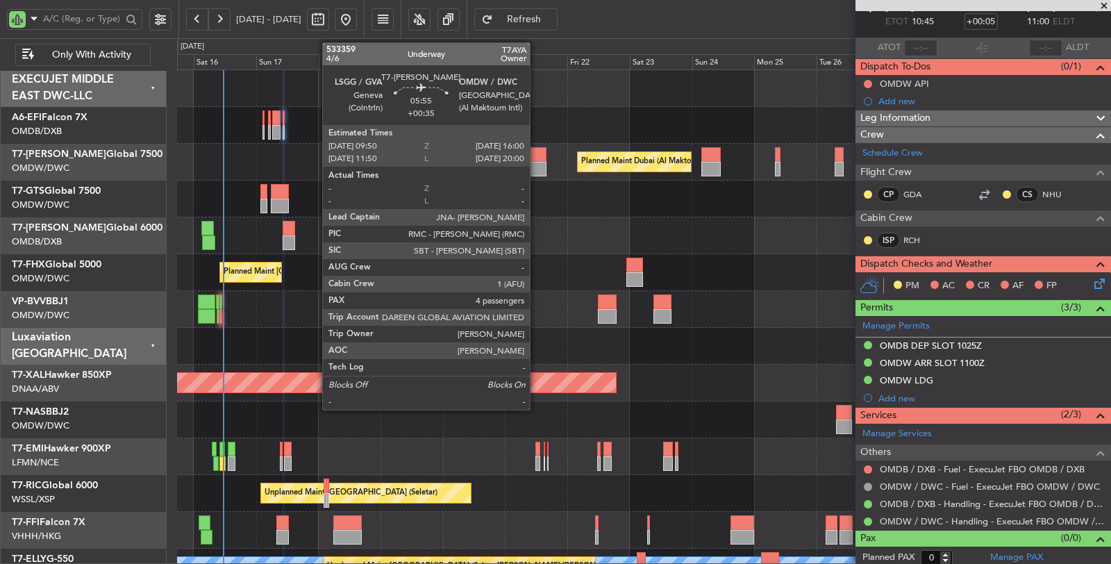
click at [537, 165] on div at bounding box center [538, 169] width 17 height 15
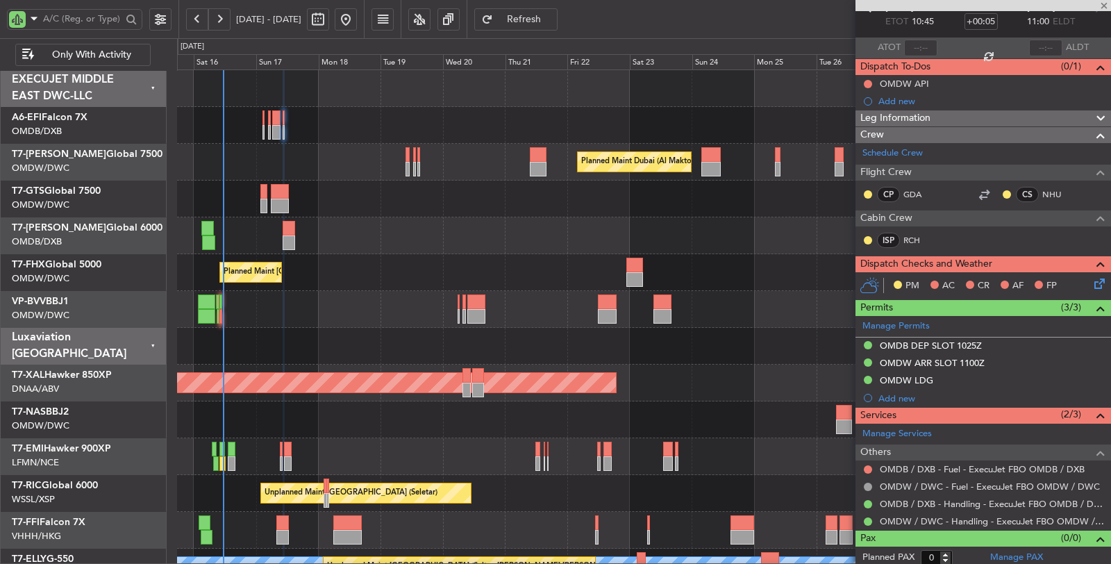
type input "+00:35"
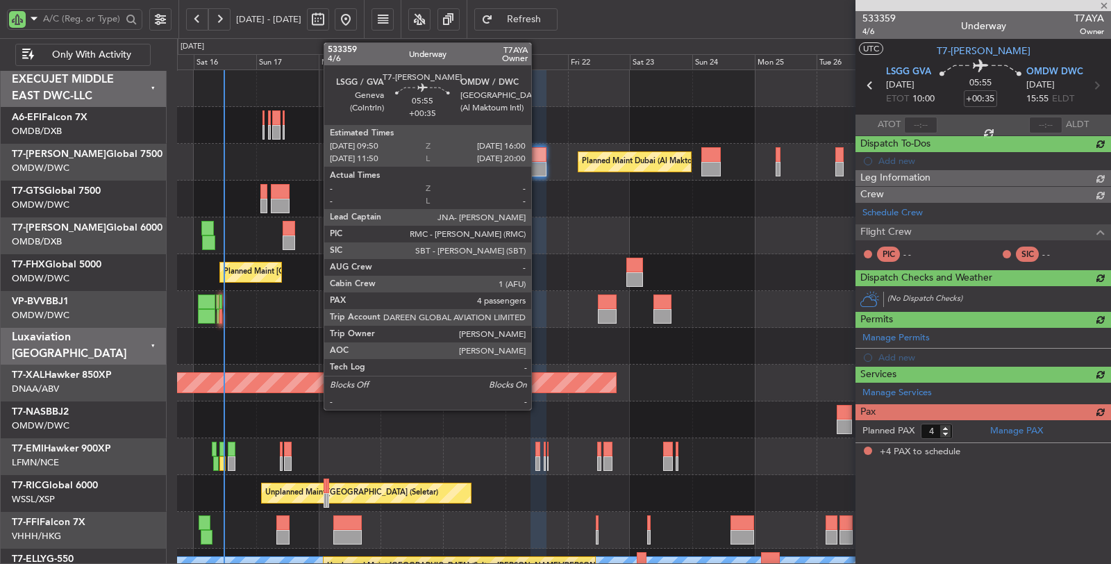
scroll to position [0, 0]
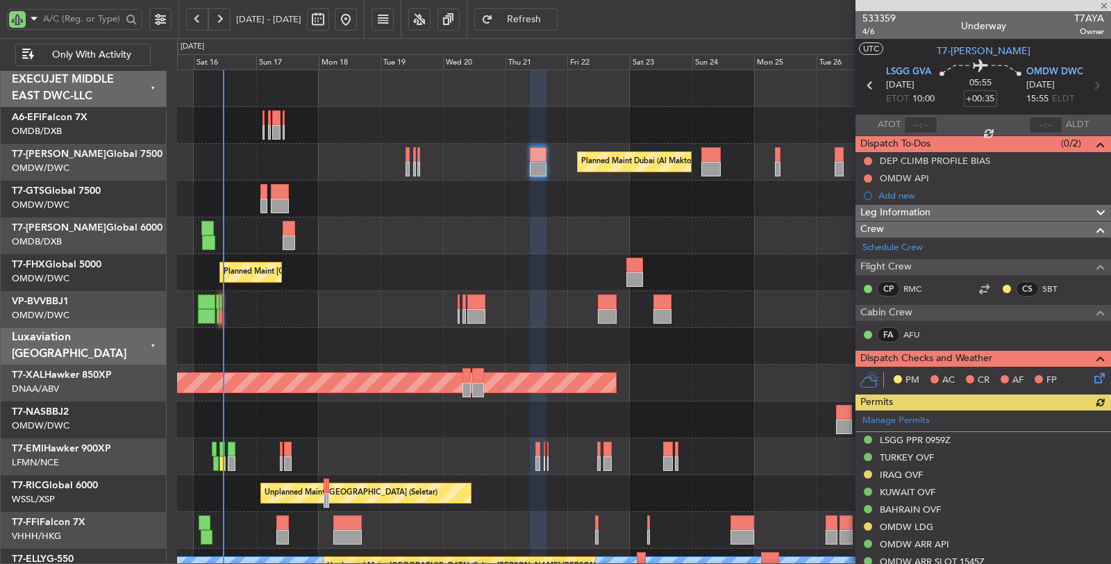
click at [708, 178] on div "Planned Maint Dubai (Al Maktoum Intl)" at bounding box center [644, 162] width 934 height 37
click at [708, 174] on div at bounding box center [711, 169] width 19 height 15
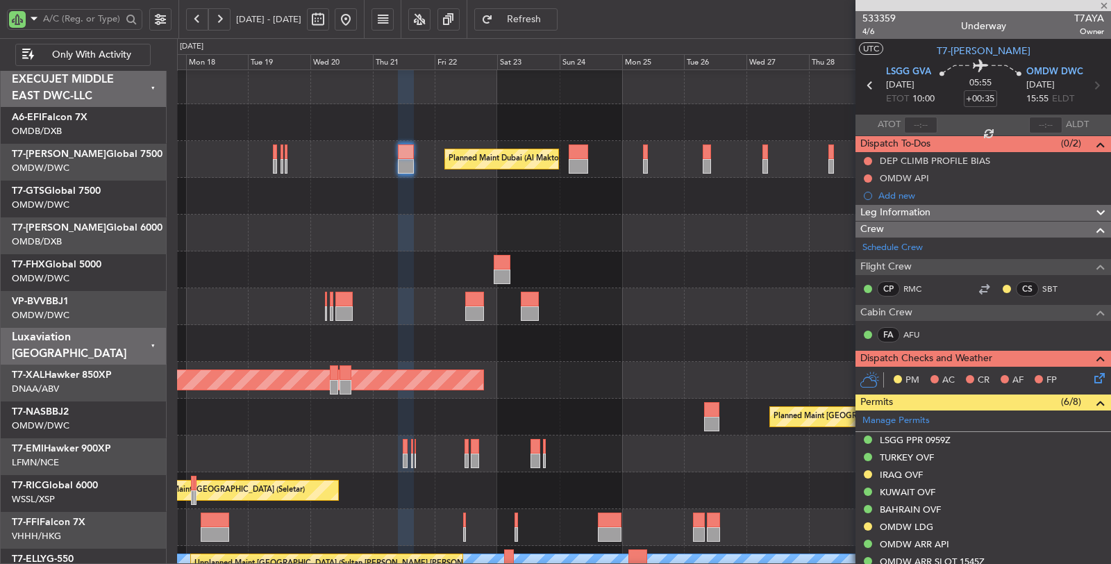
click at [605, 235] on div at bounding box center [644, 233] width 934 height 37
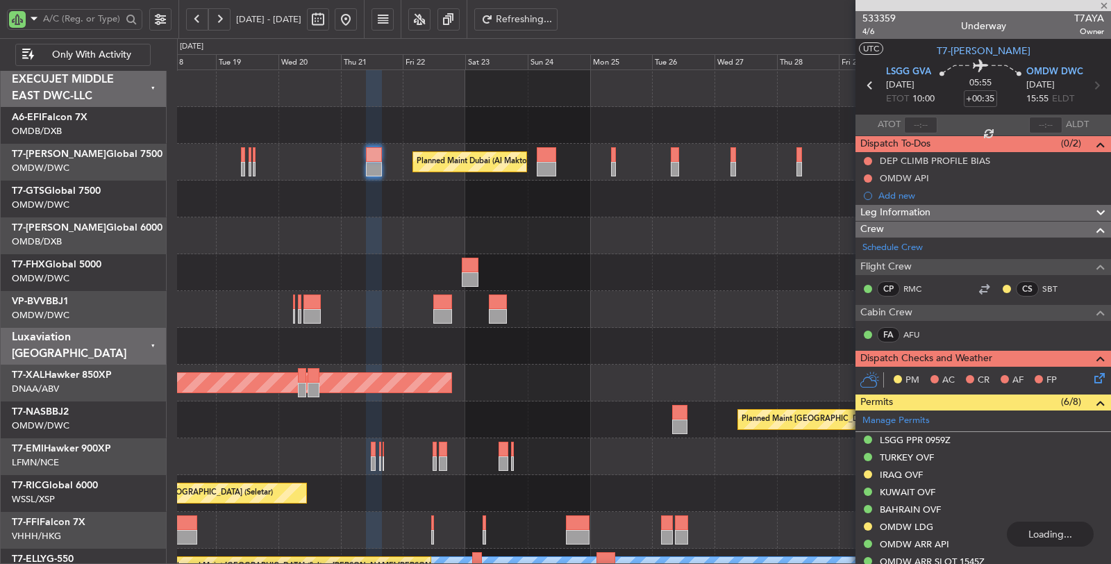
type input "7"
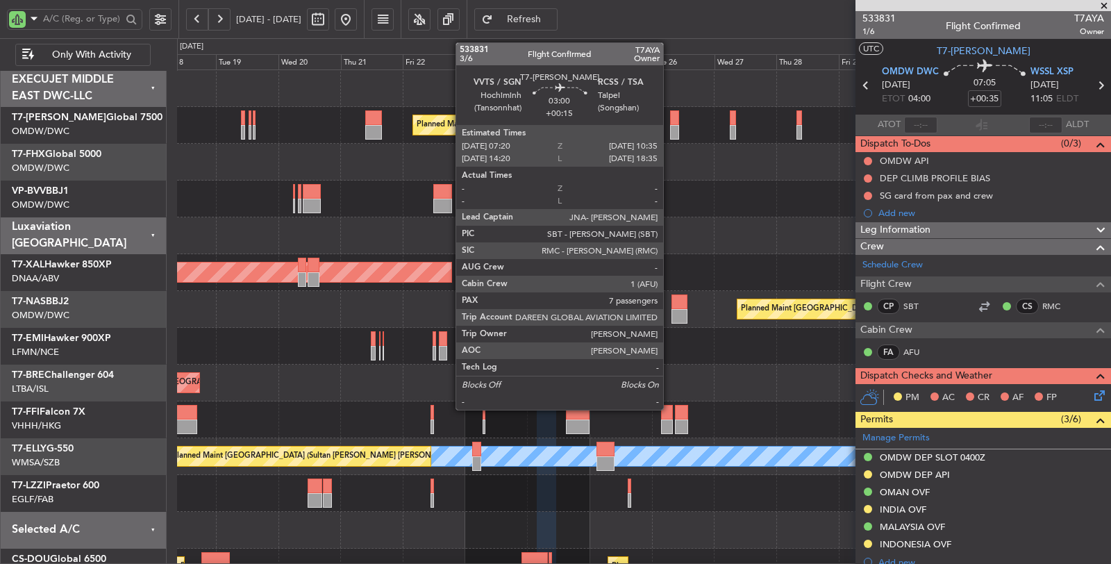
click at [671, 128] on div at bounding box center [674, 132] width 9 height 15
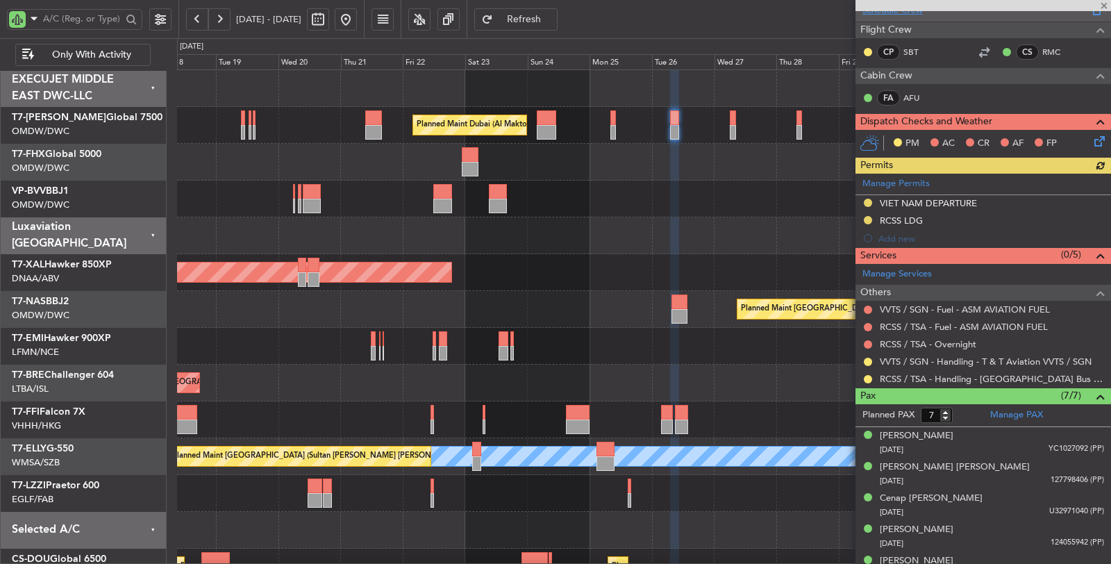
scroll to position [231, 0]
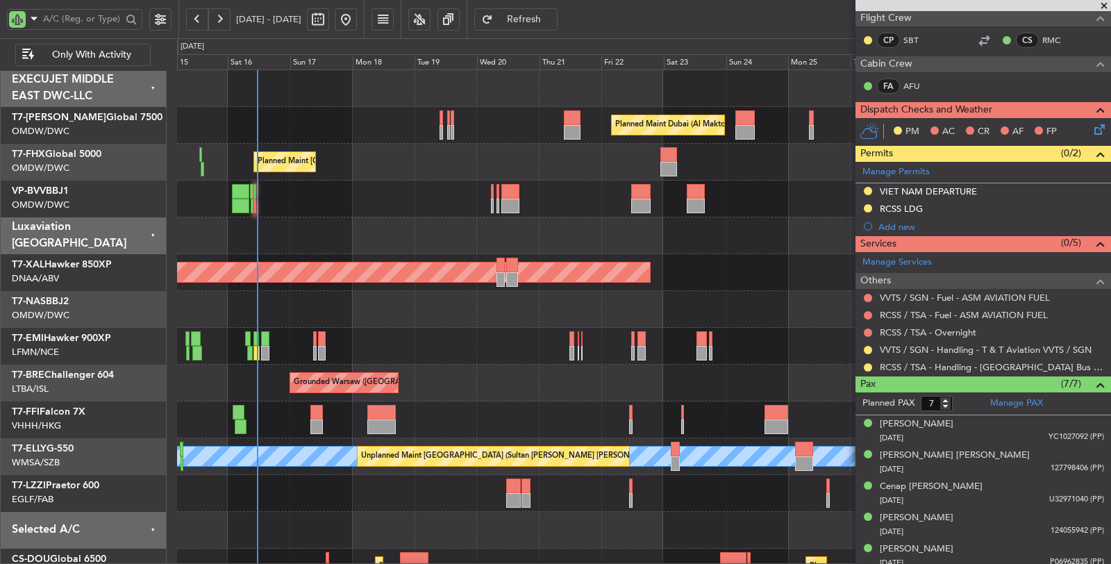
click at [617, 254] on div "Planned Maint Dubai (Al Maktoum Intl) Planned Maint [GEOGRAPHIC_DATA] ([GEOGRAP…" at bounding box center [644, 327] width 934 height 515
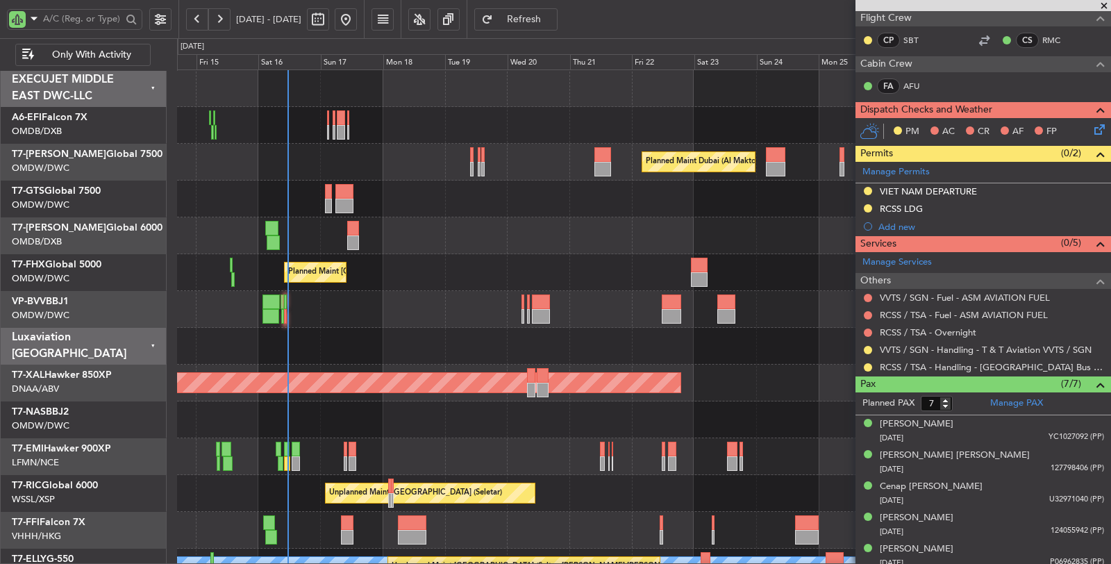
click at [379, 249] on div at bounding box center [644, 235] width 934 height 37
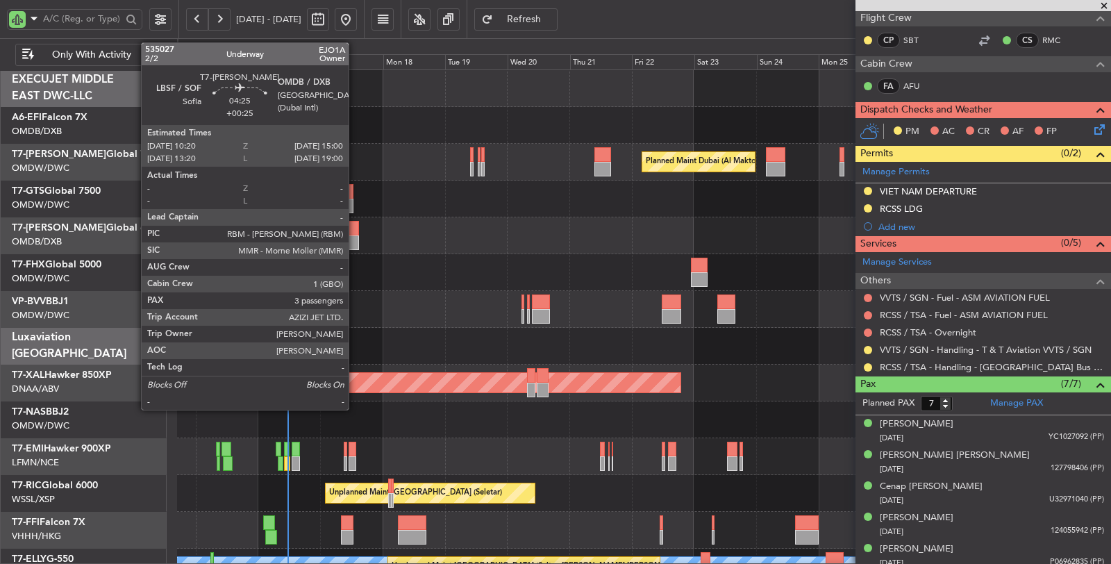
click at [356, 246] on div at bounding box center [353, 242] width 13 height 15
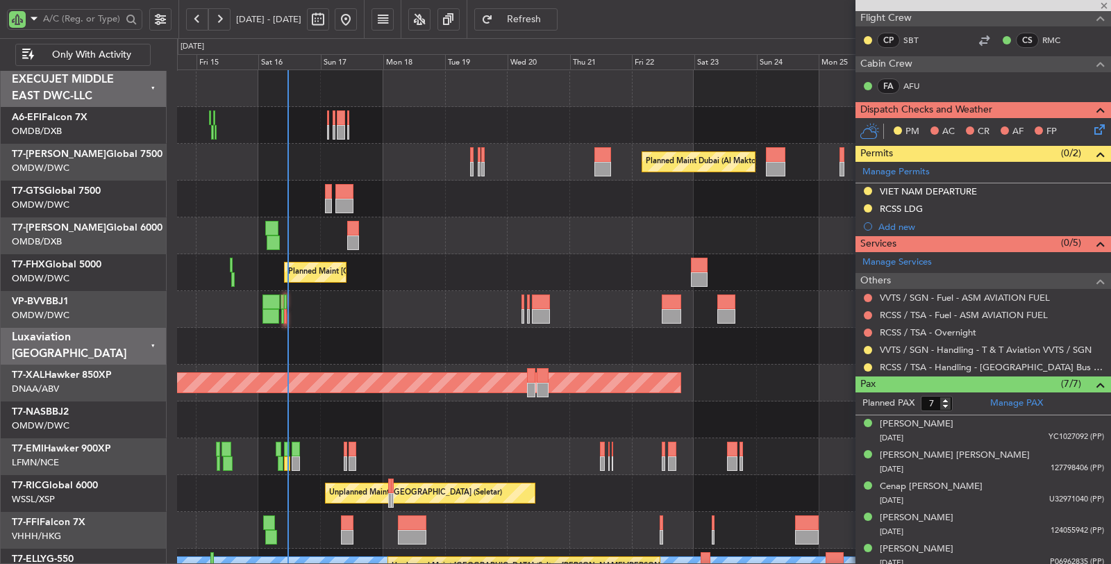
type input "+00:25"
type input "3"
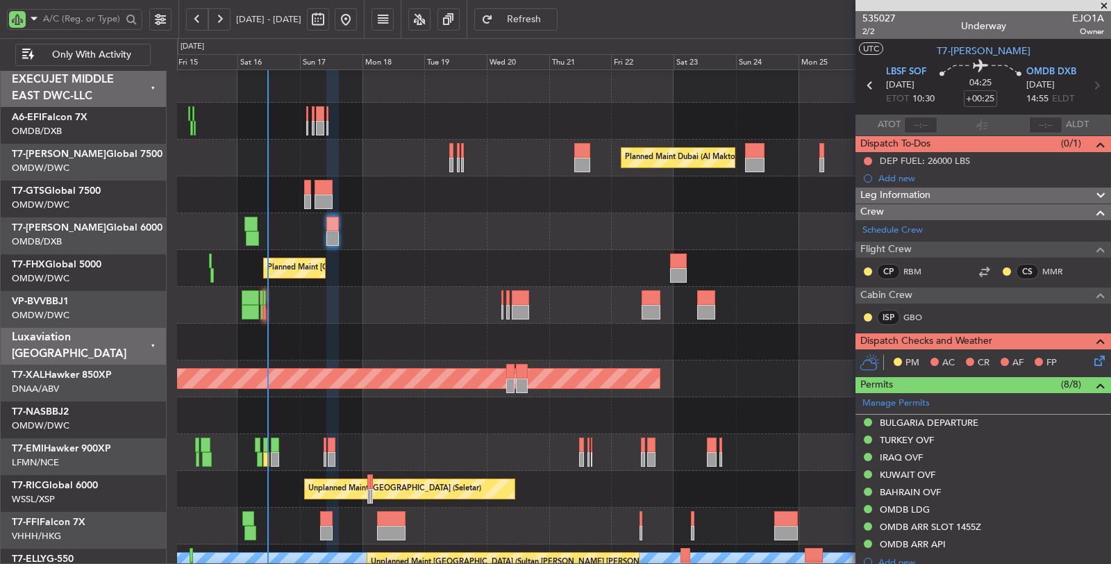
scroll to position [5, 0]
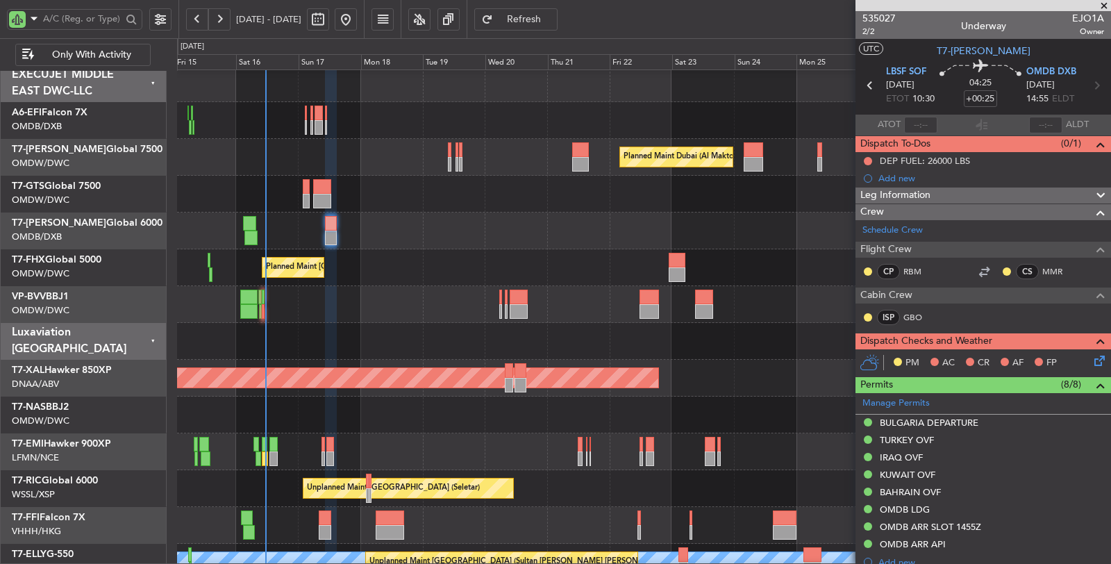
click at [431, 252] on div "Planned Maint [GEOGRAPHIC_DATA] ([GEOGRAPHIC_DATA][PERSON_NAME])" at bounding box center [644, 267] width 934 height 37
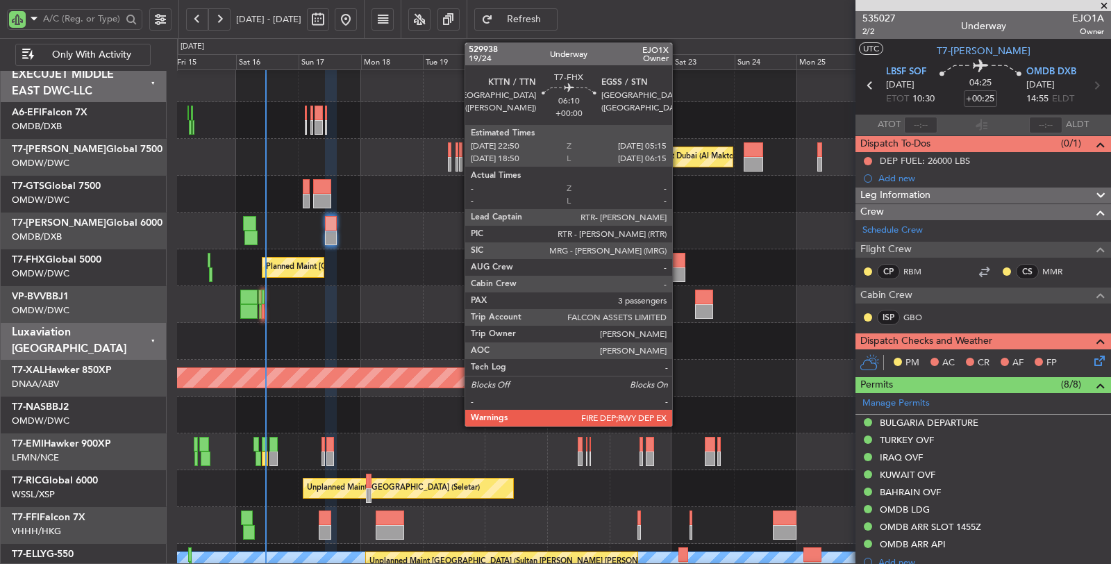
click at [679, 273] on div at bounding box center [677, 274] width 17 height 15
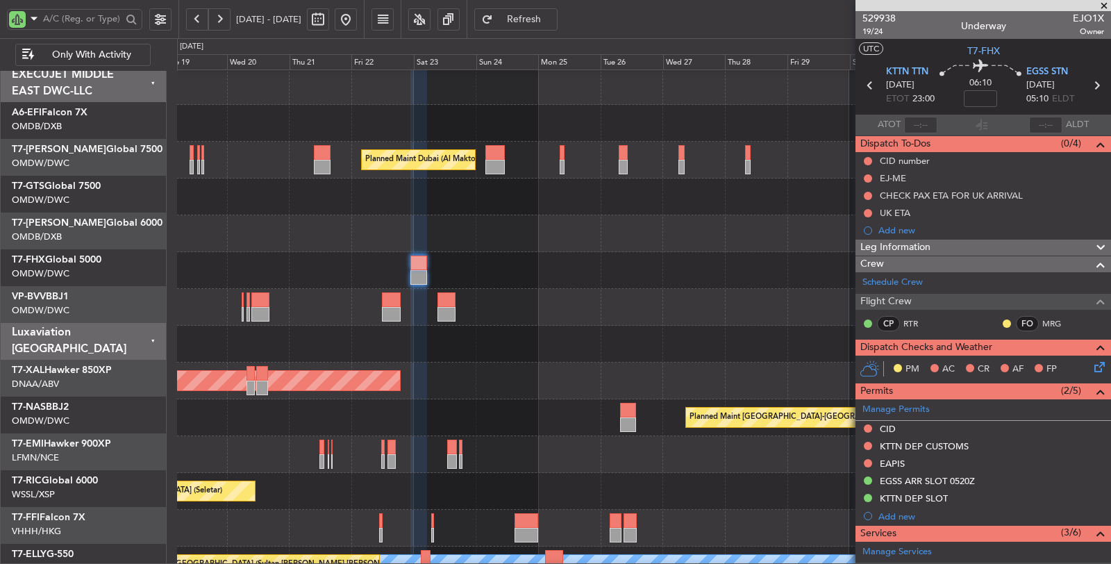
scroll to position [2, 0]
click at [497, 292] on div at bounding box center [644, 307] width 934 height 37
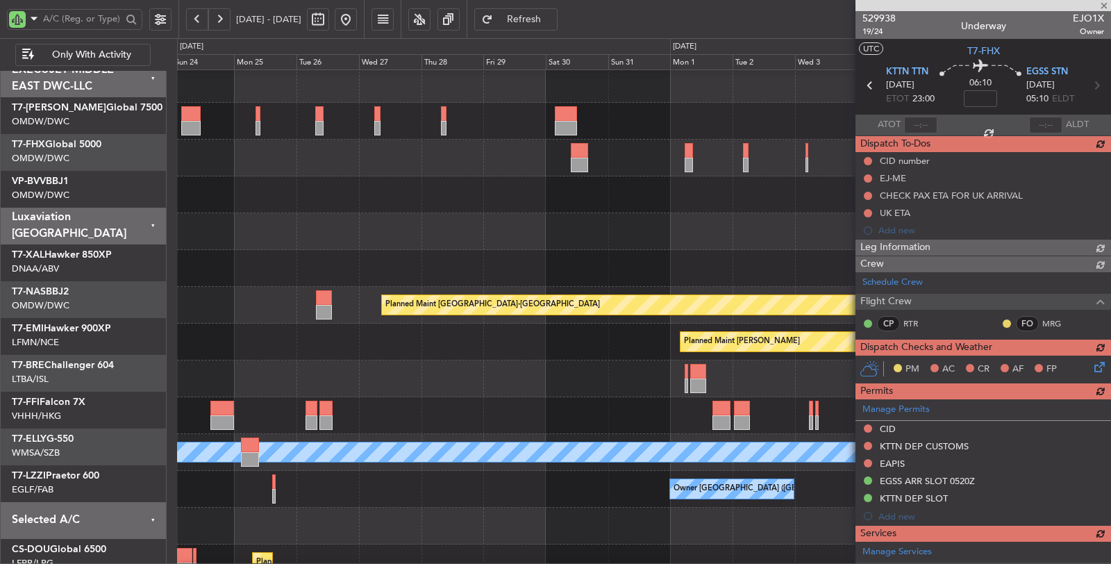
scroll to position [0, 0]
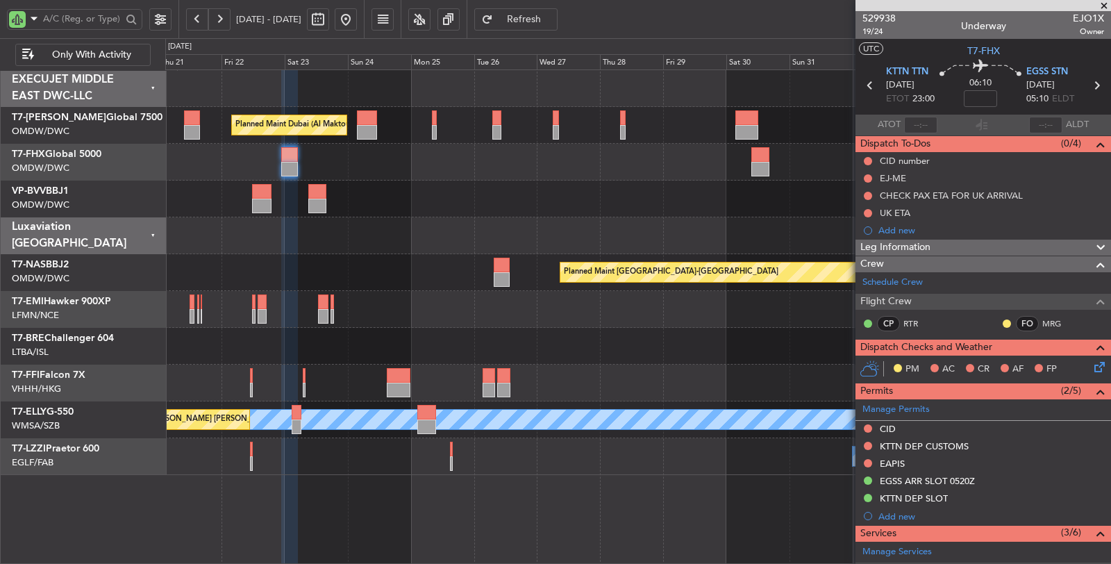
click at [696, 242] on div at bounding box center [638, 235] width 946 height 37
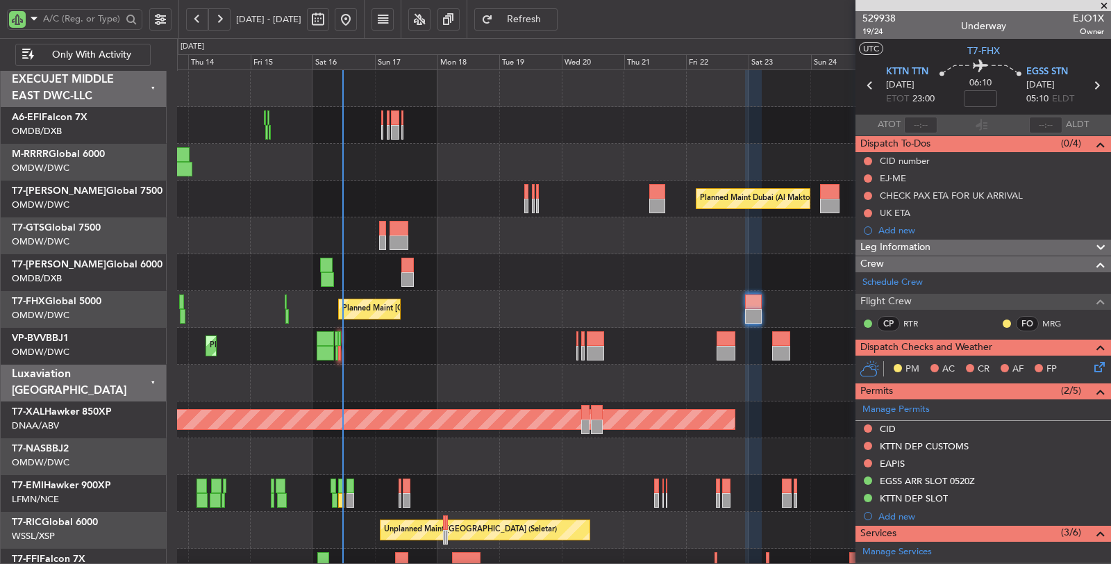
click at [495, 285] on div at bounding box center [644, 272] width 934 height 37
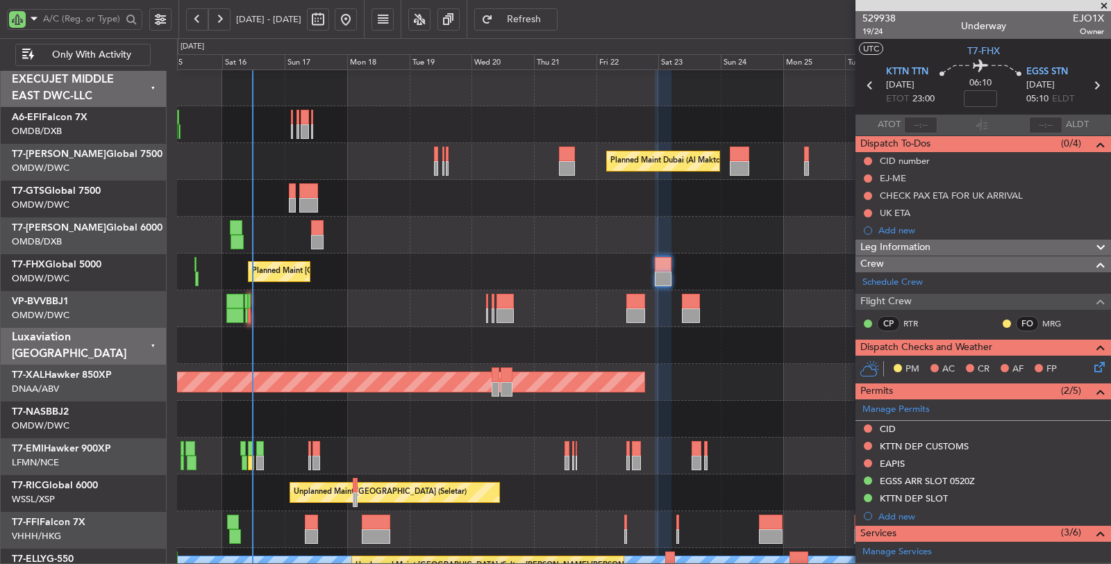
scroll to position [1, 0]
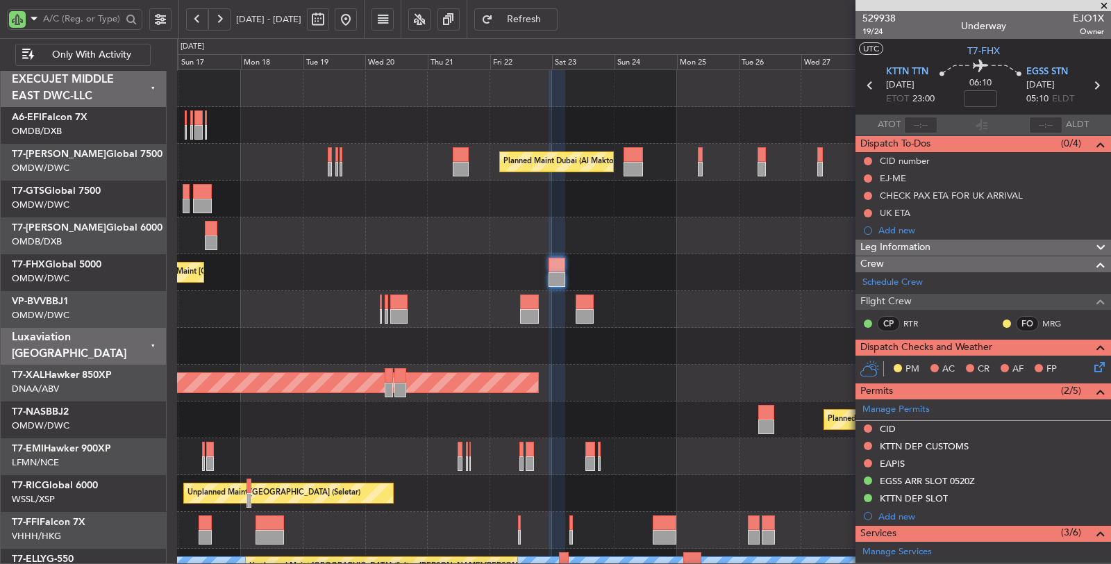
click at [449, 261] on div "Planned Maint Dubai (Al Maktoum Intl) Planned Maint [GEOGRAPHIC_DATA] ([GEOGRAP…" at bounding box center [644, 401] width 934 height 663
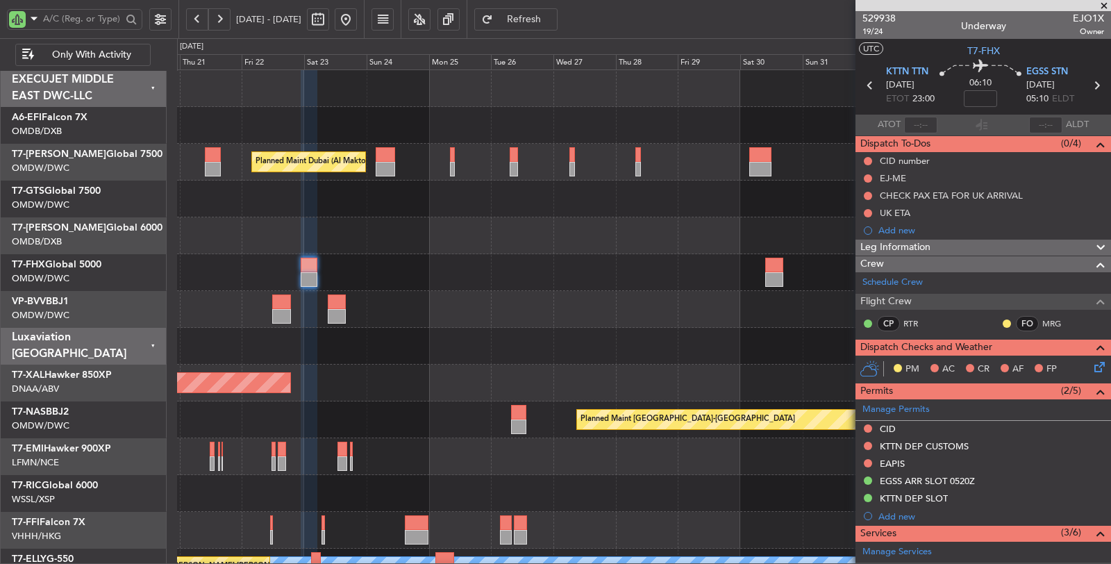
click at [404, 254] on div "Planned Maint Dubai (Al Maktoum Intl) Planned Maint [GEOGRAPHIC_DATA] ([GEOGRAP…" at bounding box center [644, 401] width 934 height 663
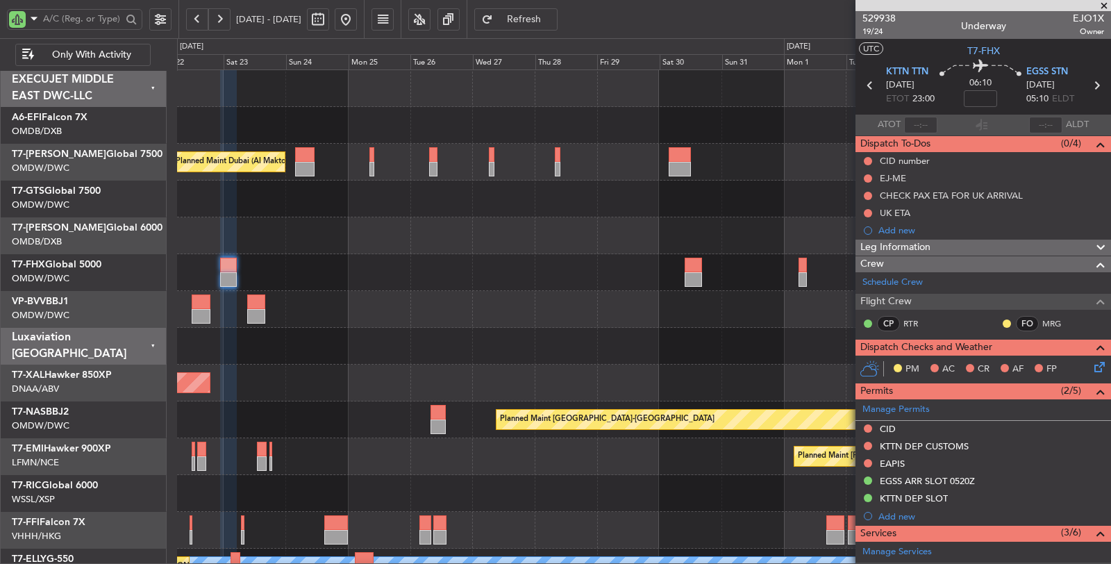
click at [368, 242] on div at bounding box center [644, 235] width 934 height 37
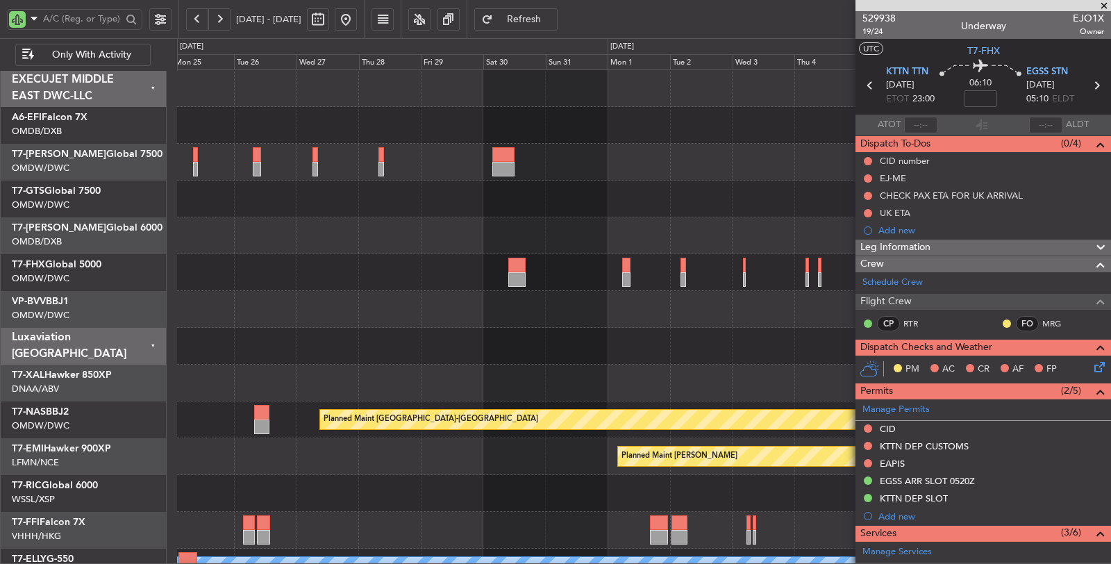
scroll to position [0, 0]
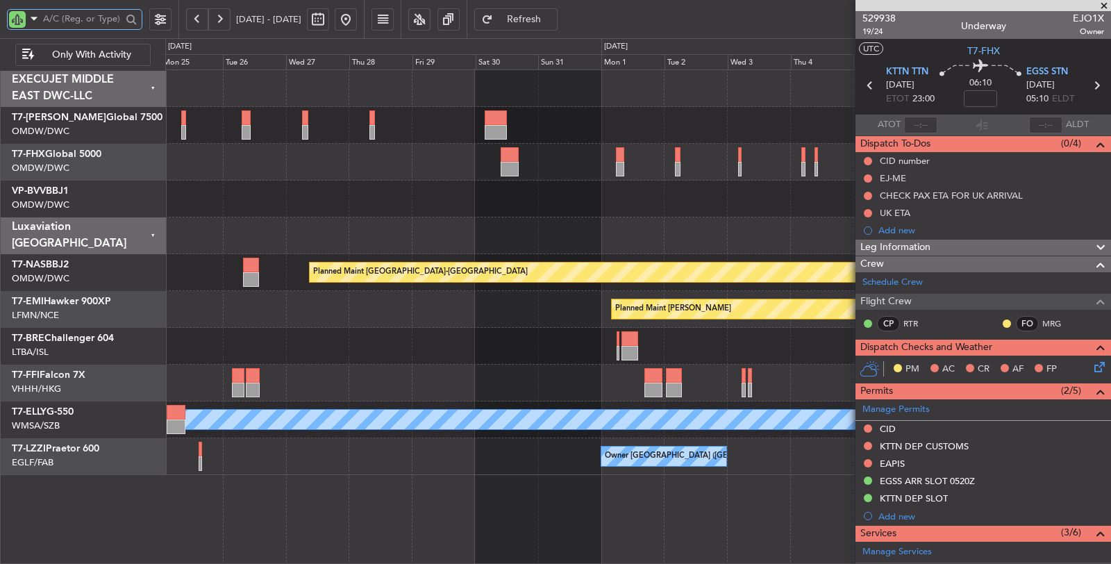
click at [99, 22] on input "text" at bounding box center [82, 18] width 78 height 21
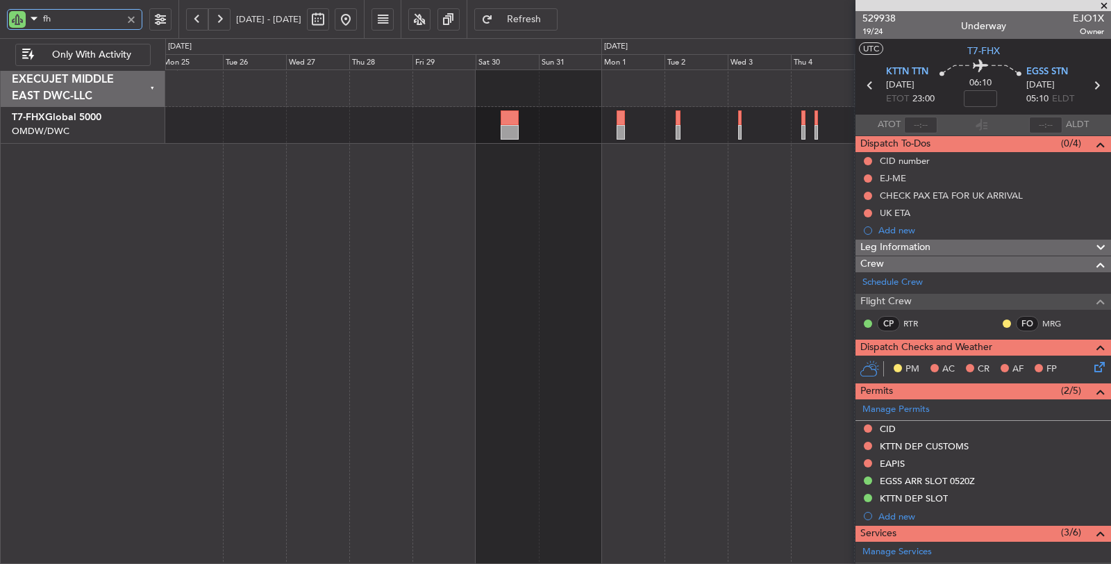
type input "fhx"
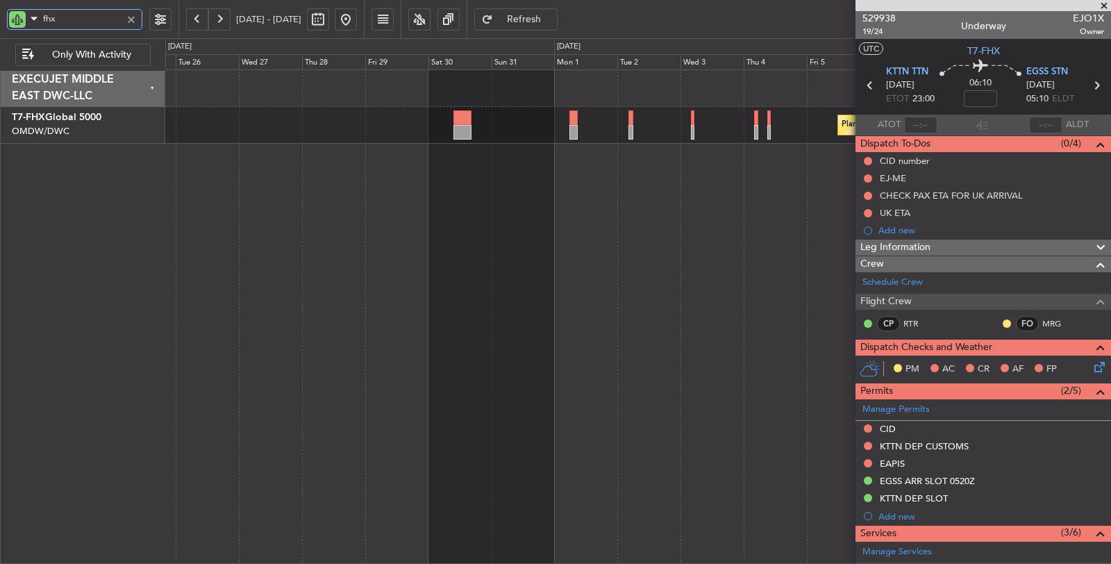
click at [354, 224] on div "Planned Maint [GEOGRAPHIC_DATA] ([GEOGRAPHIC_DATA])" at bounding box center [638, 316] width 947 height 495
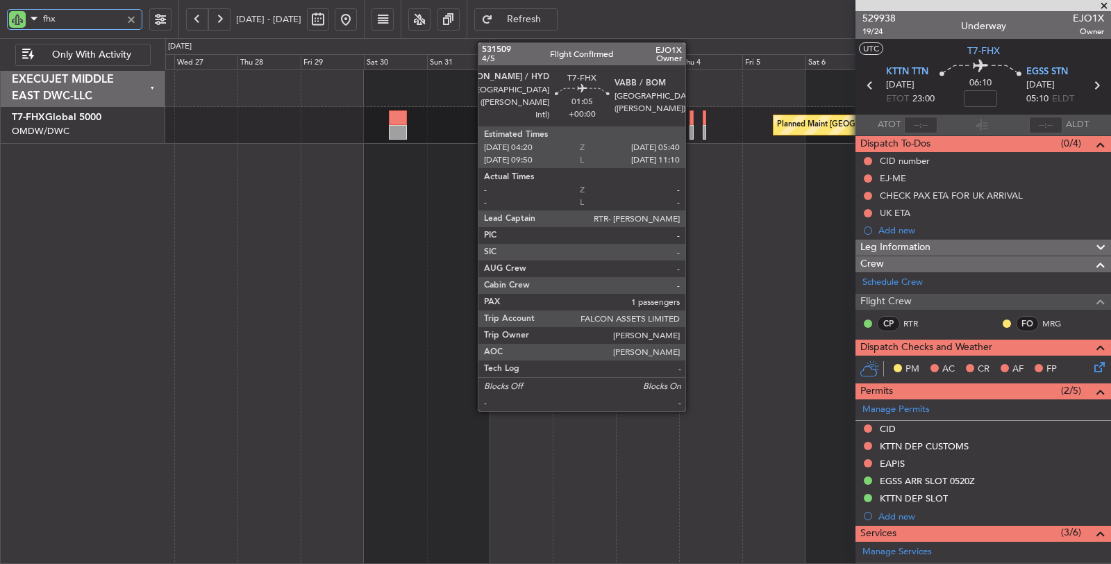
click at [693, 136] on div at bounding box center [692, 132] width 4 height 15
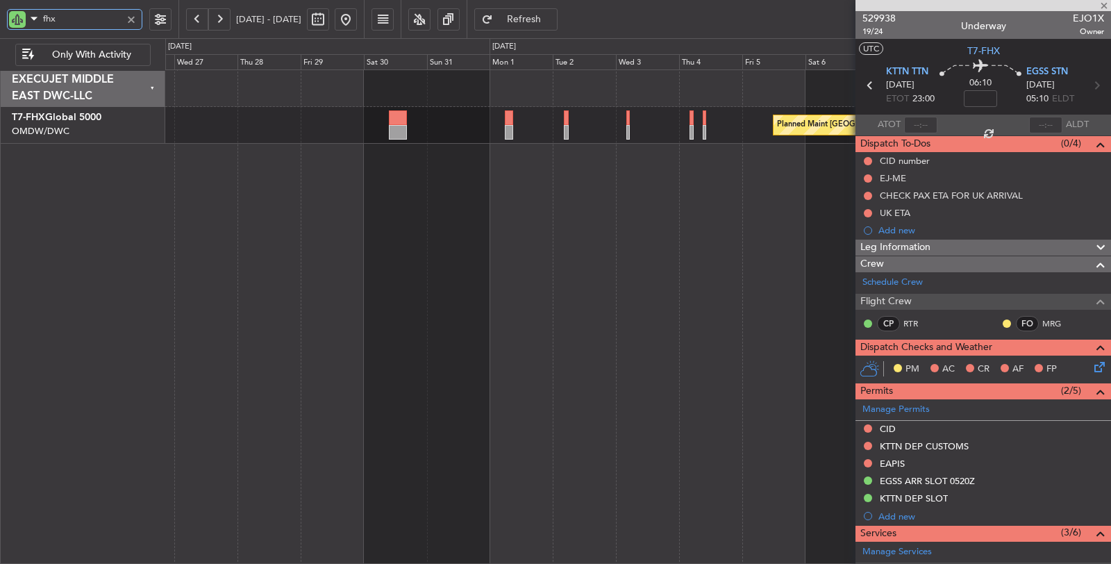
type input "1"
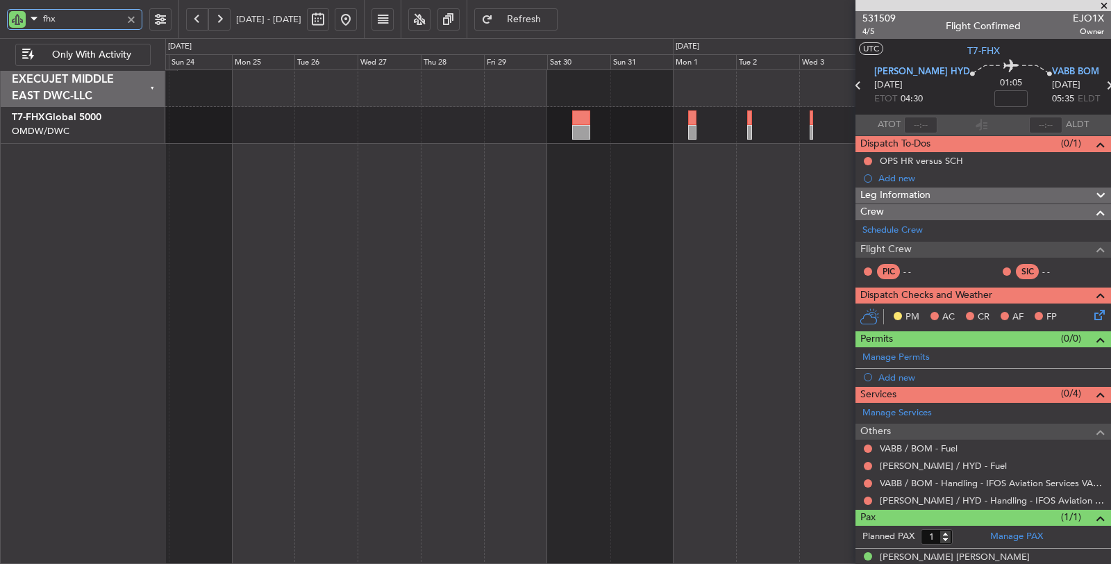
click at [538, 335] on div "Planned Maint [GEOGRAPHIC_DATA] ([GEOGRAPHIC_DATA])" at bounding box center [638, 316] width 947 height 495
click at [425, 343] on div "Planned Maint [GEOGRAPHIC_DATA] ([GEOGRAPHIC_DATA])" at bounding box center [638, 316] width 947 height 495
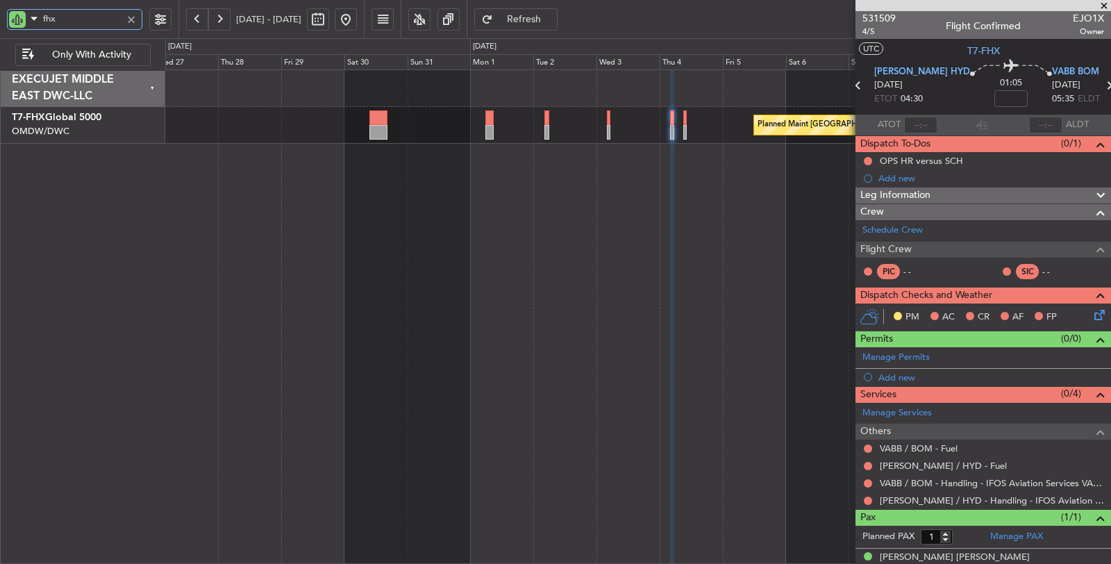
click at [461, 361] on div "Planned Maint [GEOGRAPHIC_DATA] ([GEOGRAPHIC_DATA])" at bounding box center [638, 316] width 947 height 495
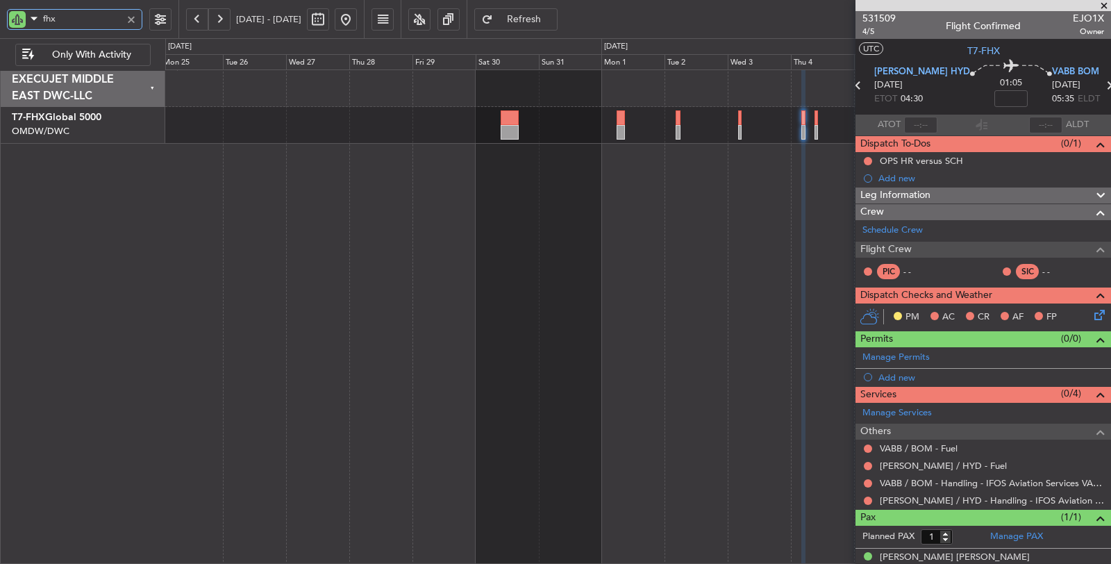
click at [620, 349] on div "Planned Maint [GEOGRAPHIC_DATA] ([GEOGRAPHIC_DATA])" at bounding box center [638, 316] width 947 height 495
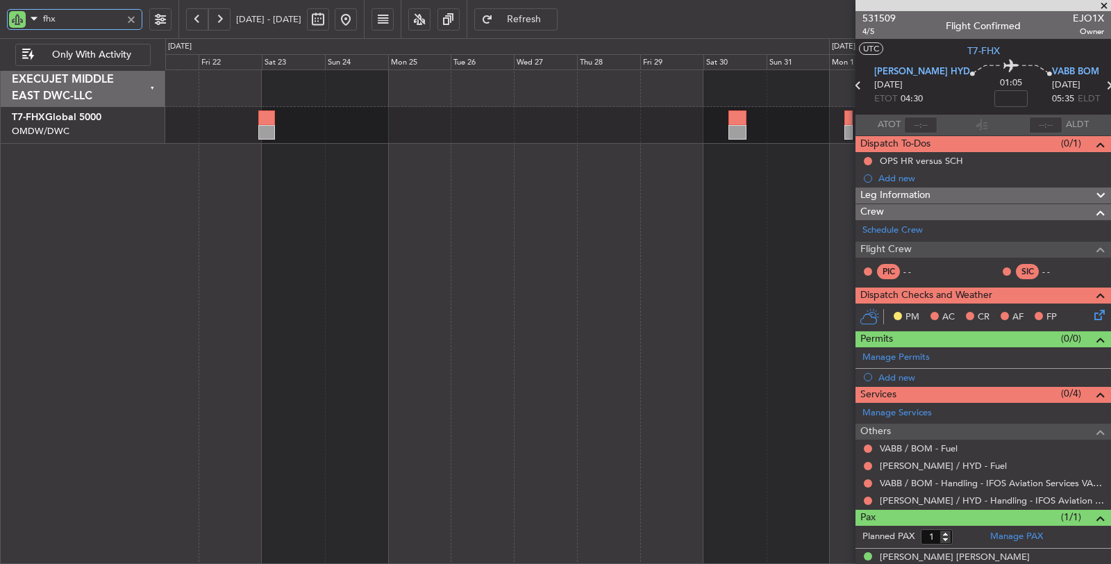
type input "fhx"
click at [357, 18] on button at bounding box center [346, 19] width 22 height 22
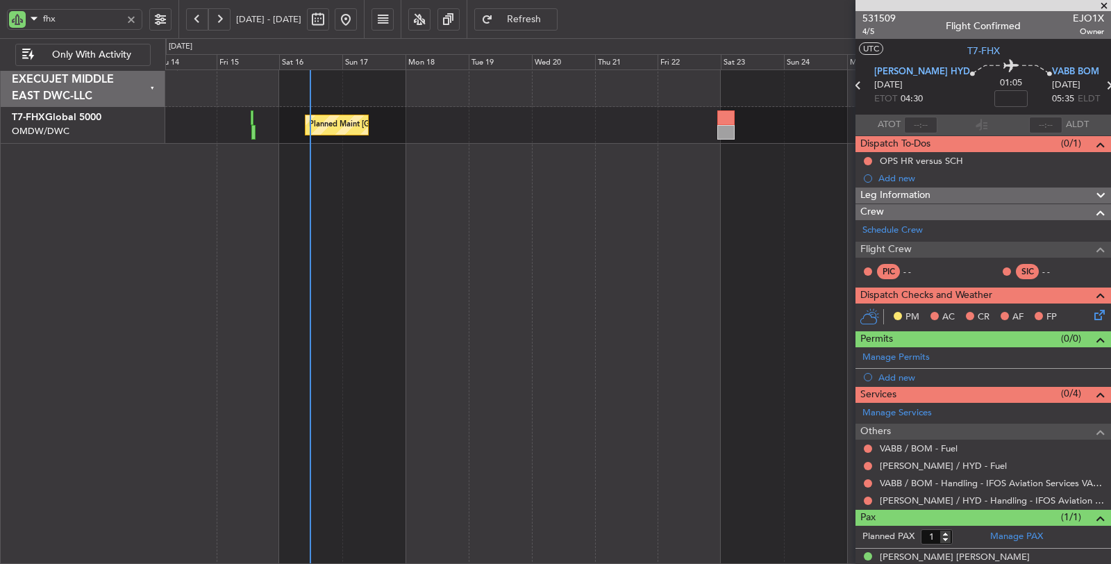
click at [284, 200] on div "Planned Maint [GEOGRAPHIC_DATA] ([GEOGRAPHIC_DATA][PERSON_NAME])" at bounding box center [638, 316] width 947 height 495
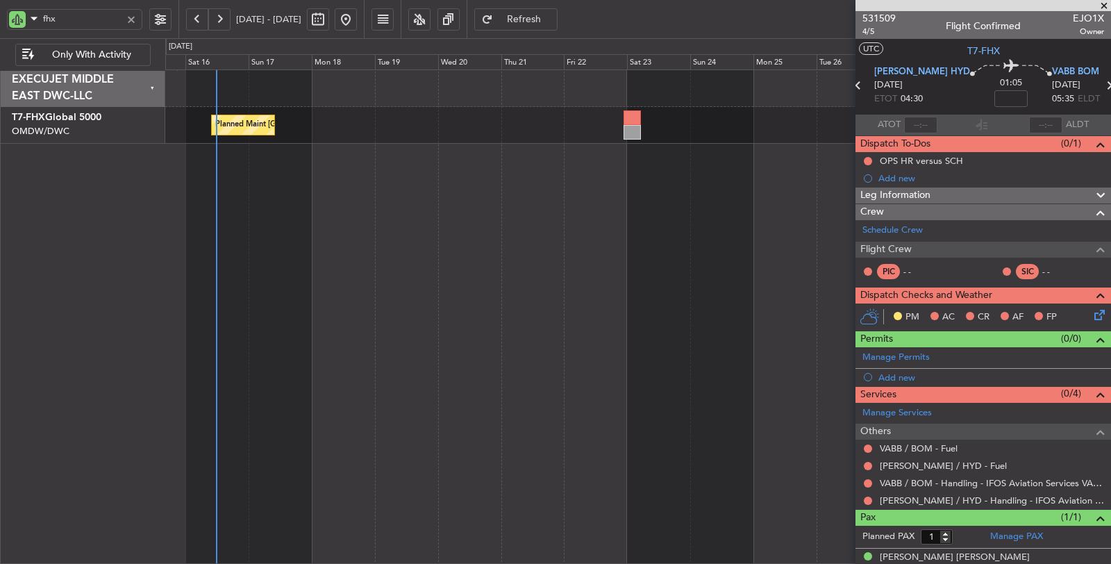
click at [401, 231] on div "Planned Maint [GEOGRAPHIC_DATA] ([GEOGRAPHIC_DATA][PERSON_NAME])" at bounding box center [638, 316] width 947 height 495
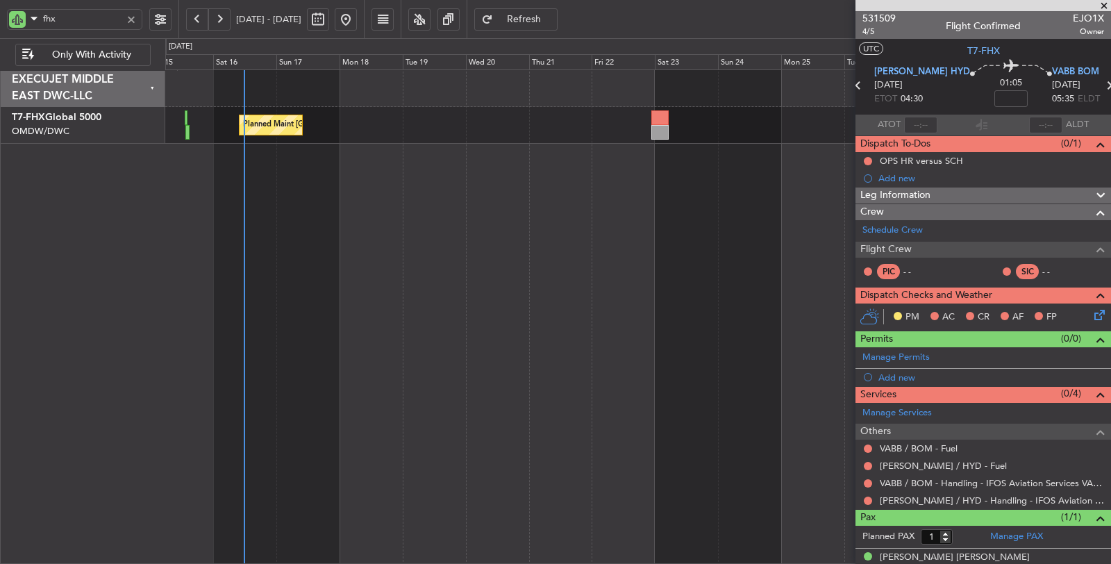
click at [133, 24] on div at bounding box center [131, 19] width 15 height 15
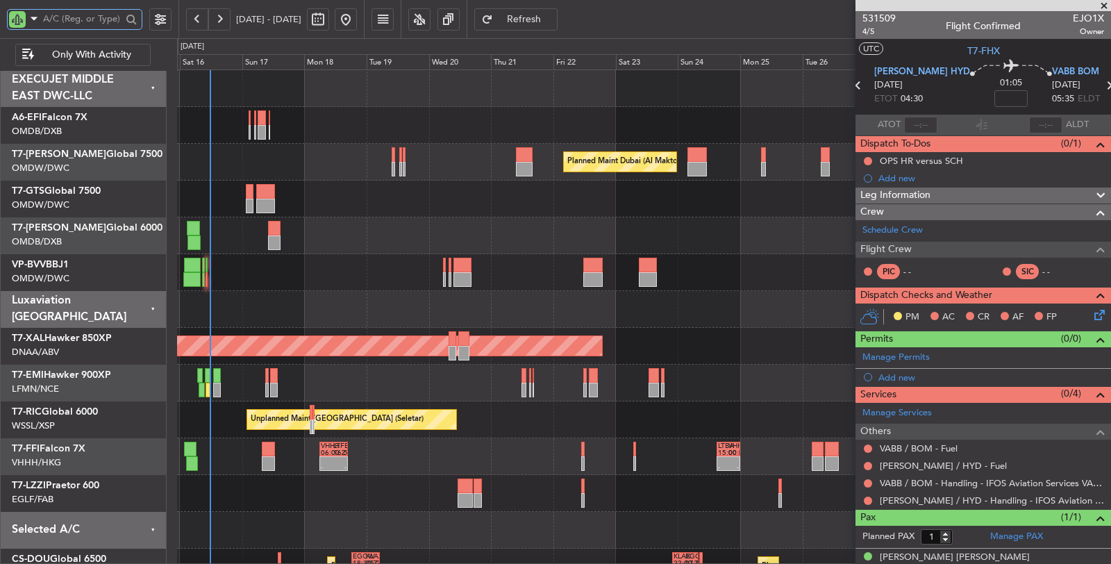
click at [420, 269] on div "Planned Maint Dubai (Al Maktoum Intl)" at bounding box center [644, 272] width 934 height 37
